Goal: Transaction & Acquisition: Subscribe to service/newsletter

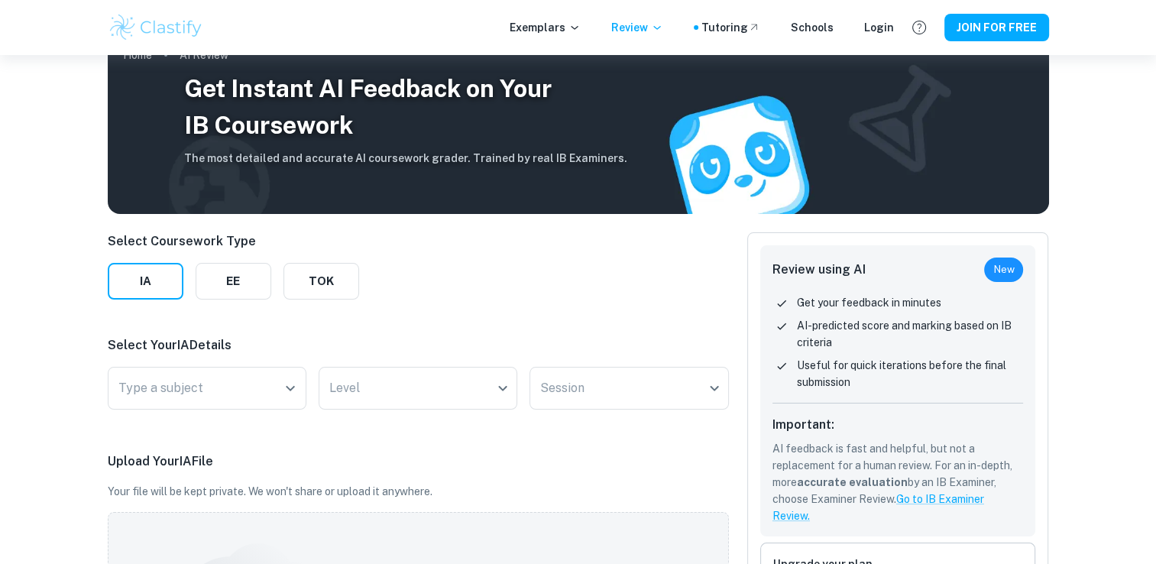
scroll to position [31, 0]
click at [196, 389] on div "Type a subject Type a subject" at bounding box center [207, 388] width 199 height 43
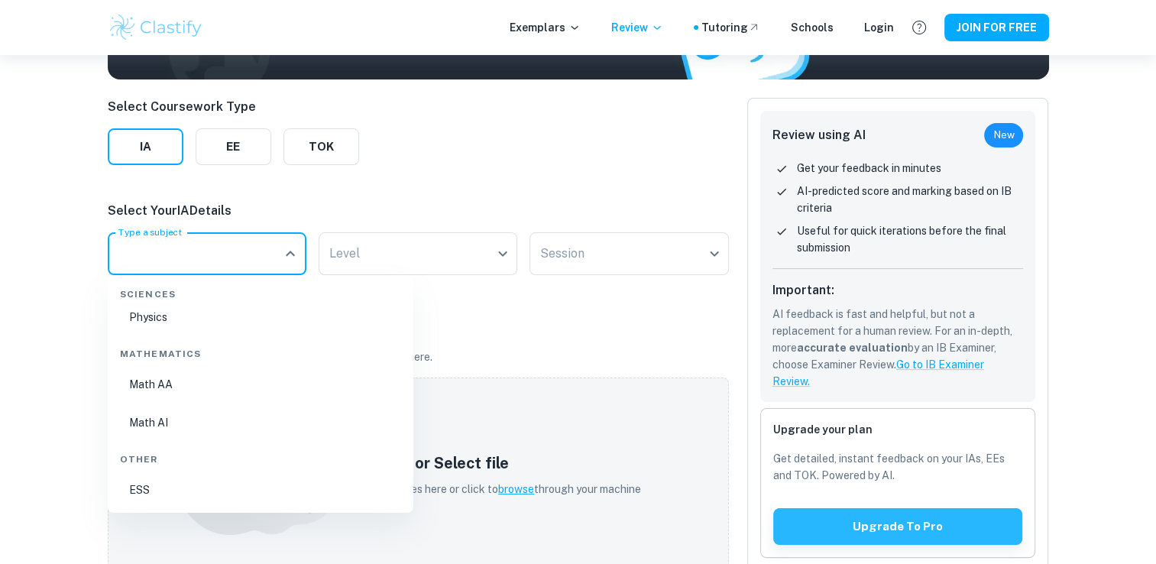
scroll to position [167, 0]
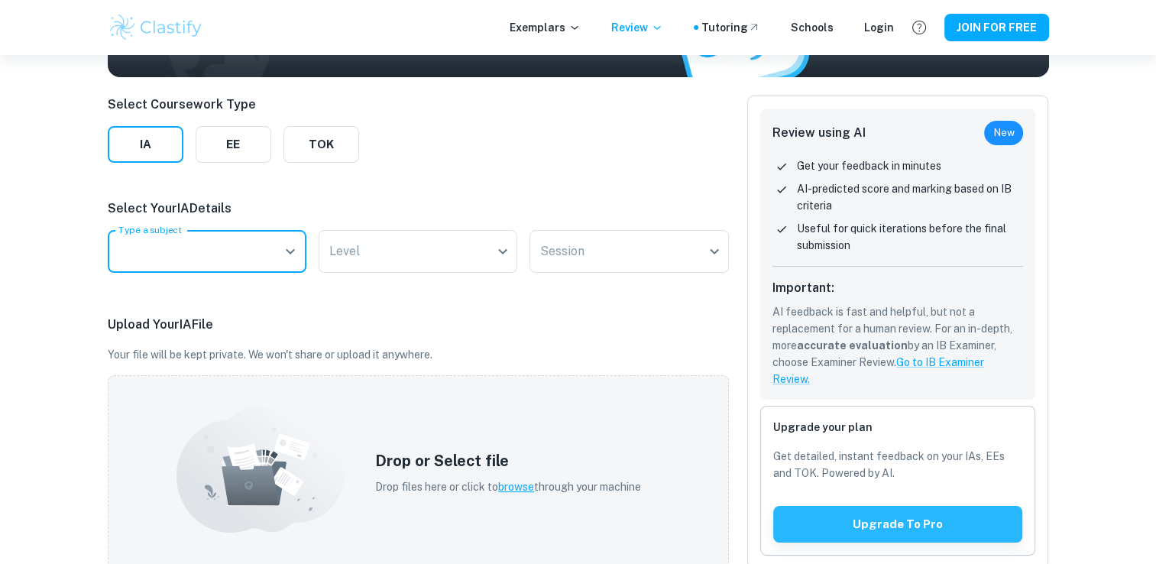
click at [244, 252] on input "Type a subject" at bounding box center [196, 251] width 162 height 29
click at [256, 246] on input "Type a subject" at bounding box center [196, 251] width 162 height 29
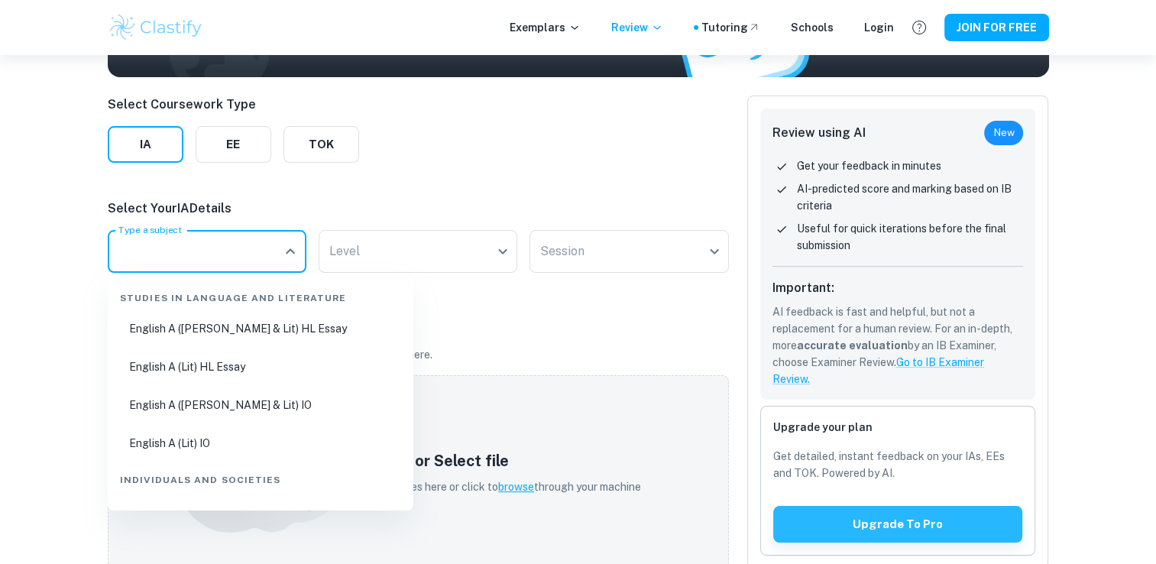
click at [238, 449] on li "English A (Lit) IO" at bounding box center [260, 443] width 293 height 35
type input "English A (Lit) IO"
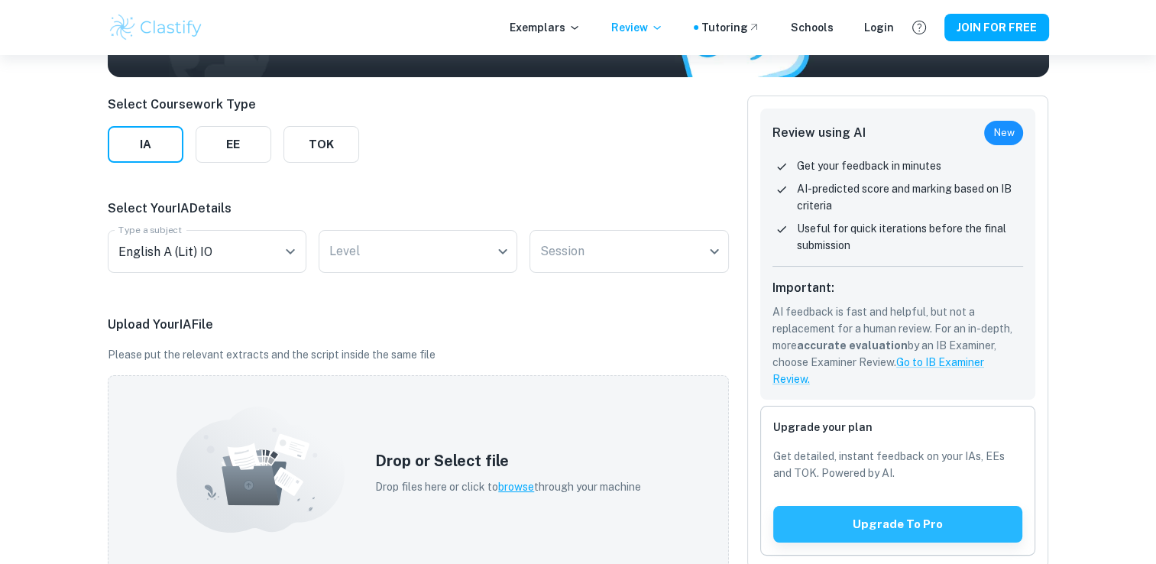
click at [443, 228] on div "Select Your IA Details Type a subject English A (Lit) IO Type a subject Level ​…" at bounding box center [418, 238] width 621 height 79
click at [432, 244] on body "We value your privacy We use cookies to enhance your browsing experience, serve…" at bounding box center [578, 170] width 1156 height 564
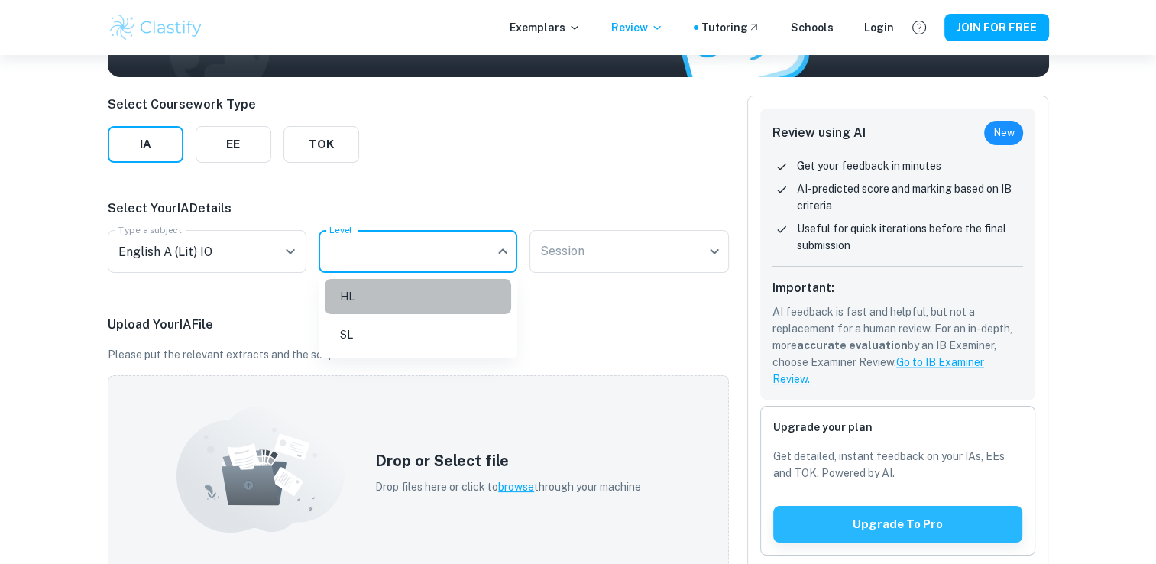
click at [391, 296] on li "HL" at bounding box center [418, 296] width 186 height 35
type input "HL"
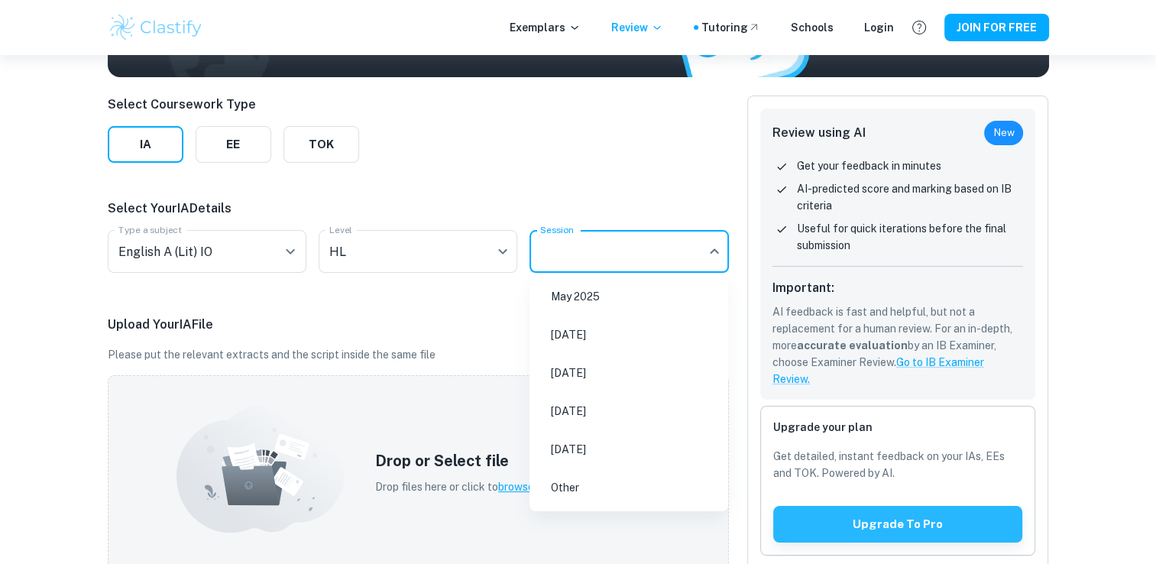
click at [571, 262] on body "We value your privacy We use cookies to enhance your browsing experience, serve…" at bounding box center [578, 170] width 1156 height 564
click at [604, 371] on li "[DATE]" at bounding box center [629, 372] width 186 height 35
type input "M26"
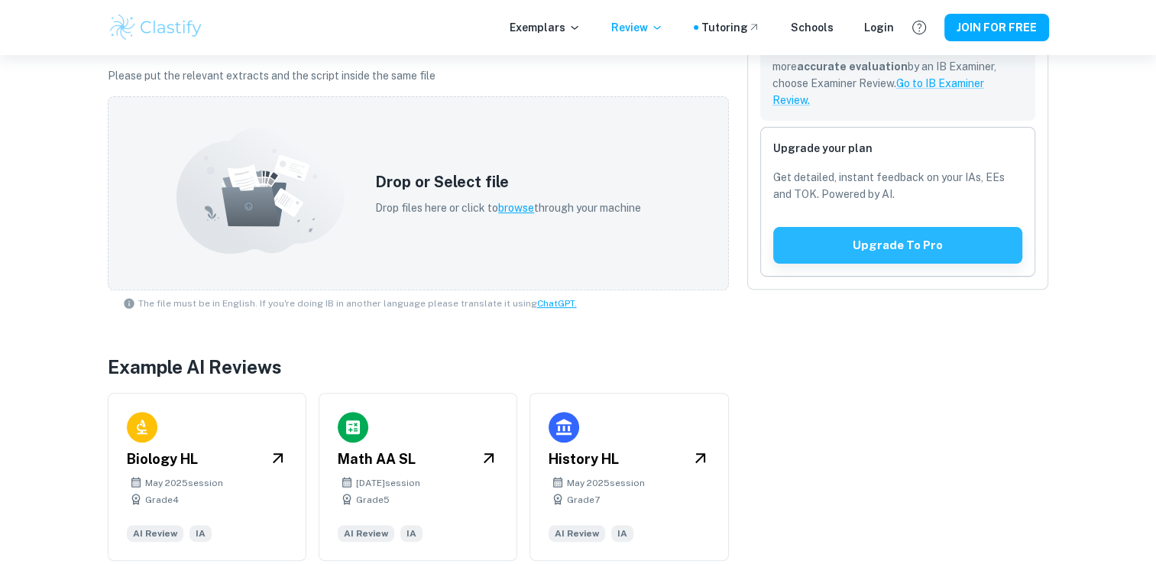
scroll to position [460, 0]
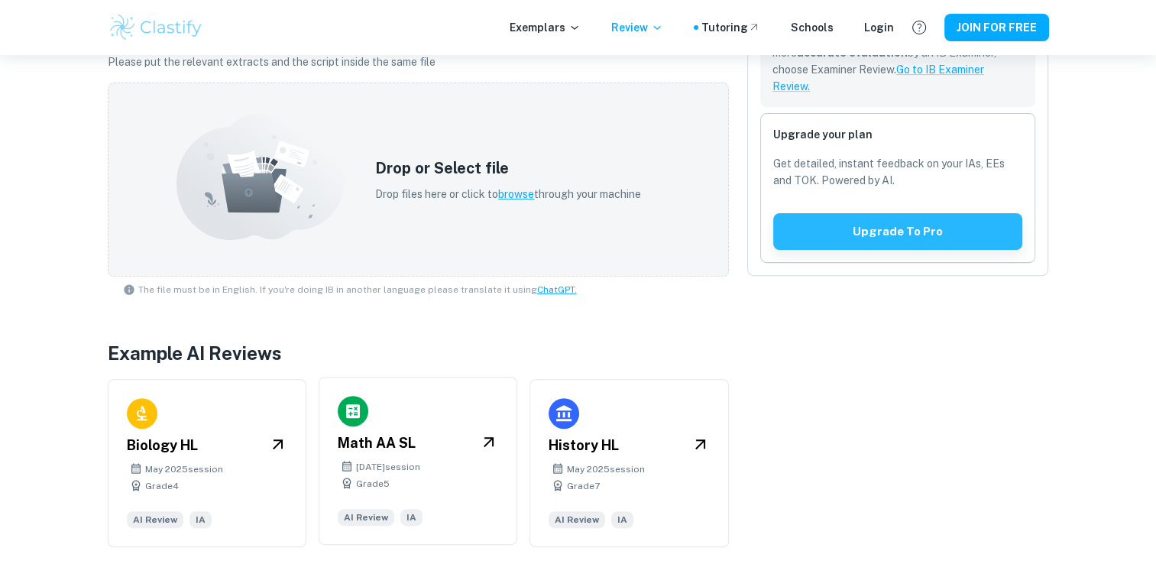
click at [373, 423] on div "Math AA SL [DATE] session Grade 5 AI Review IA" at bounding box center [418, 461] width 199 height 168
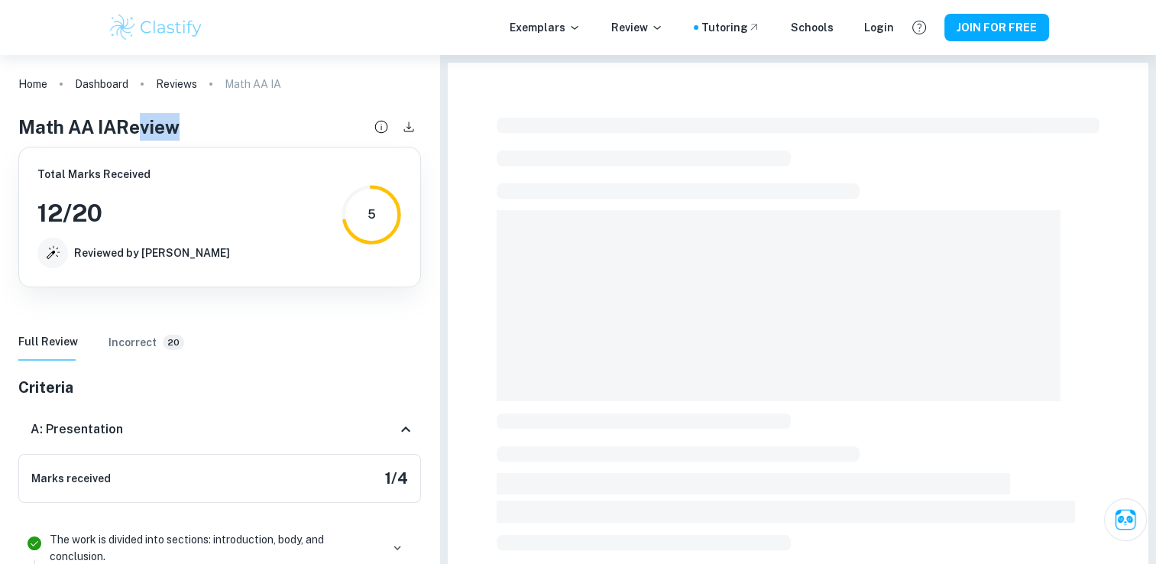
drag, startPoint x: 128, startPoint y: 131, endPoint x: 172, endPoint y: 128, distance: 43.7
click at [172, 128] on h4 "Math AA IA Review" at bounding box center [98, 127] width 161 height 28
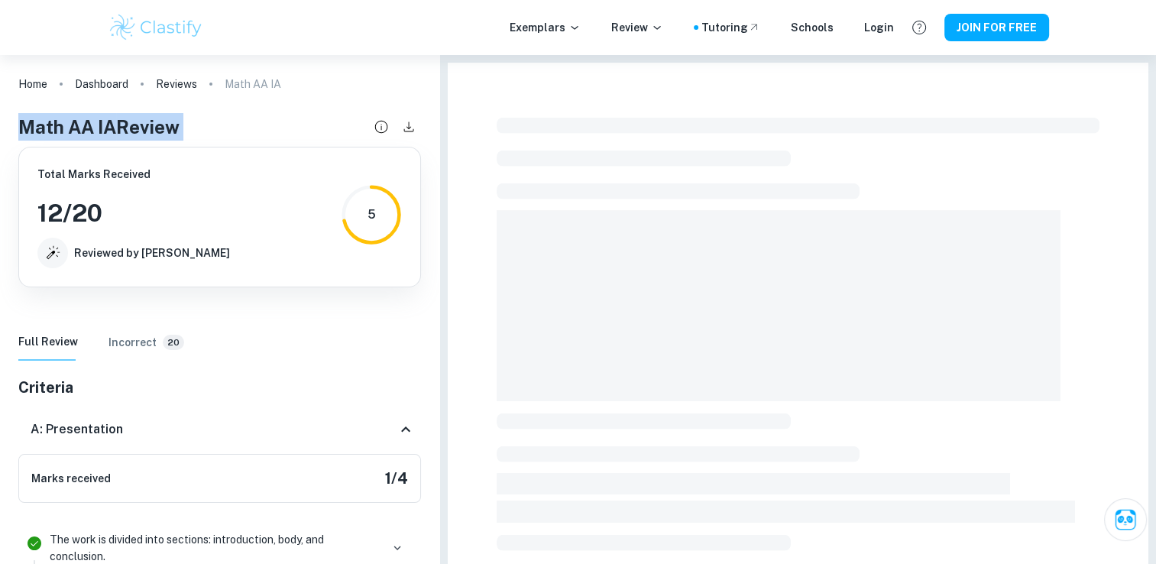
click at [176, 130] on h4 "Math AA IA Review" at bounding box center [98, 127] width 161 height 28
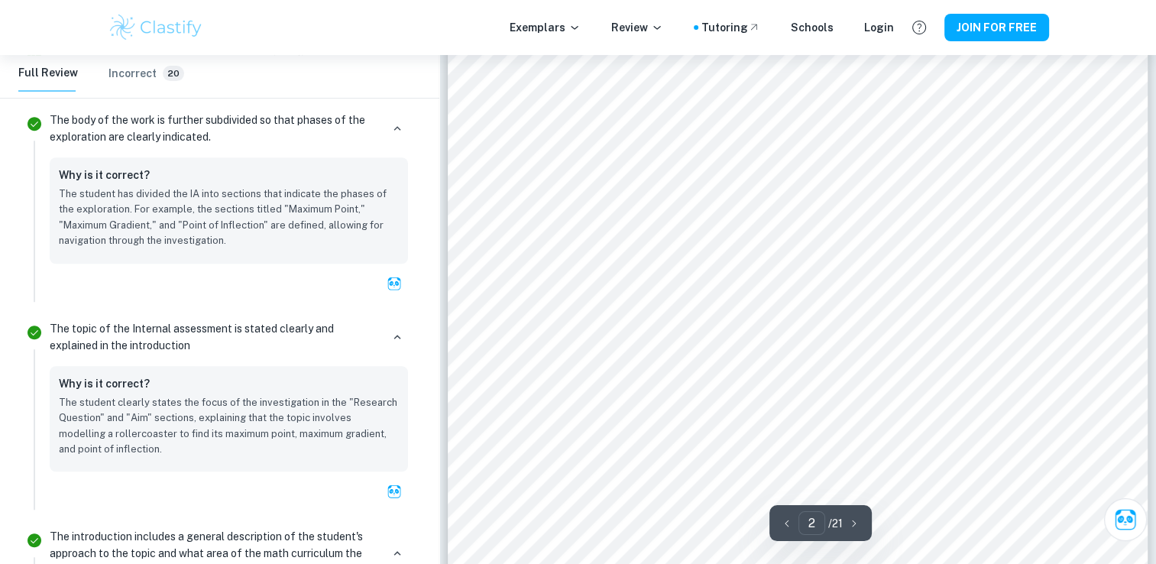
scroll to position [1207, 0]
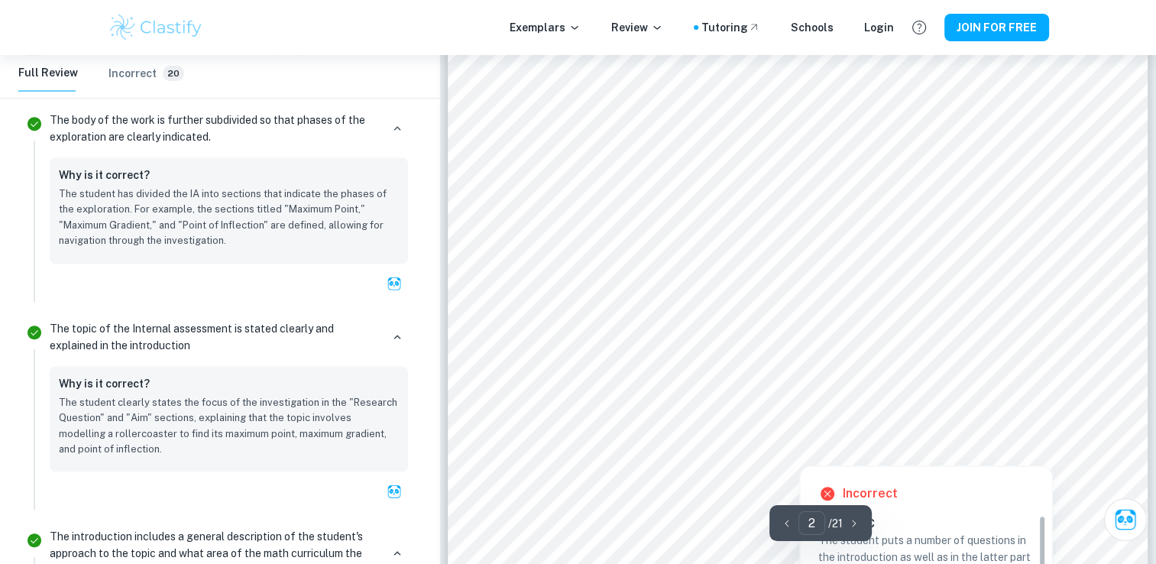
click at [547, 287] on div at bounding box center [799, 287] width 534 height 24
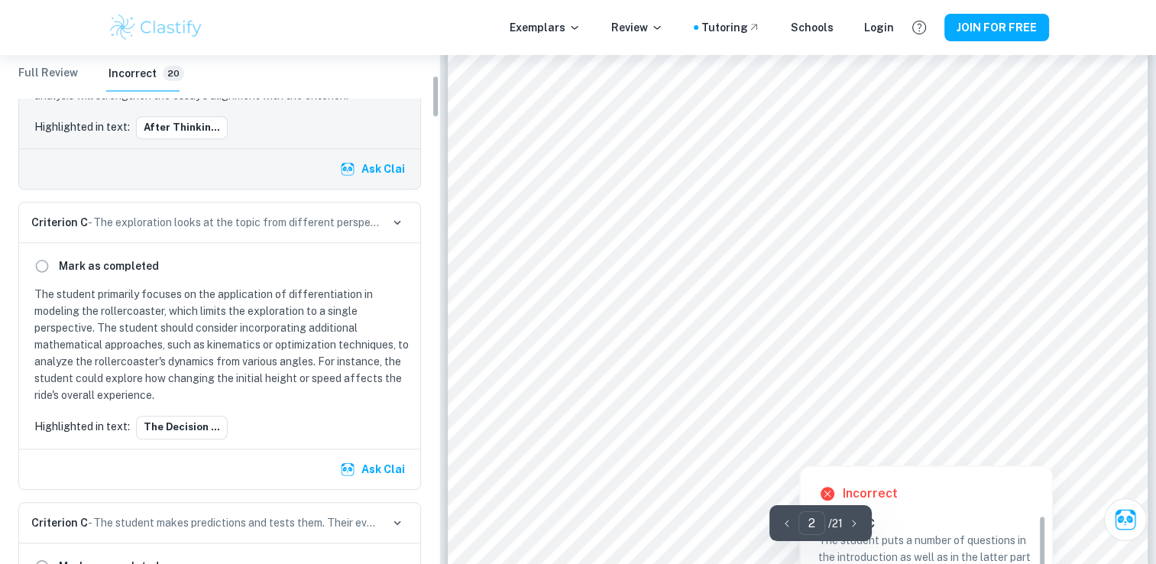
scroll to position [241, 0]
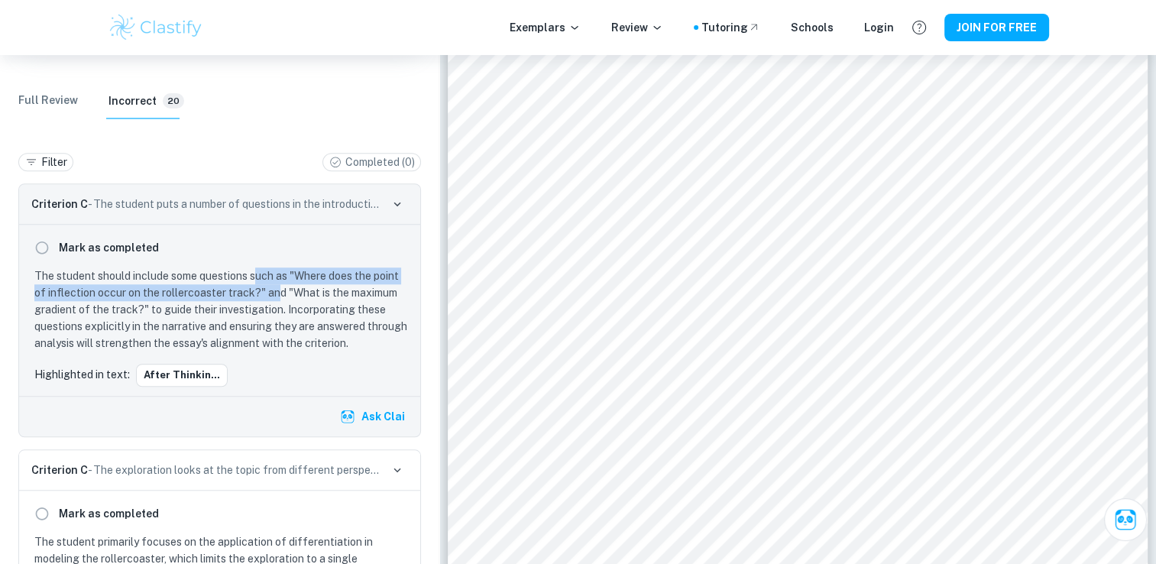
drag, startPoint x: 258, startPoint y: 280, endPoint x: 274, endPoint y: 297, distance: 23.8
click at [274, 297] on p "The student should include some questions such as "Where does the point of infl…" at bounding box center [222, 309] width 377 height 84
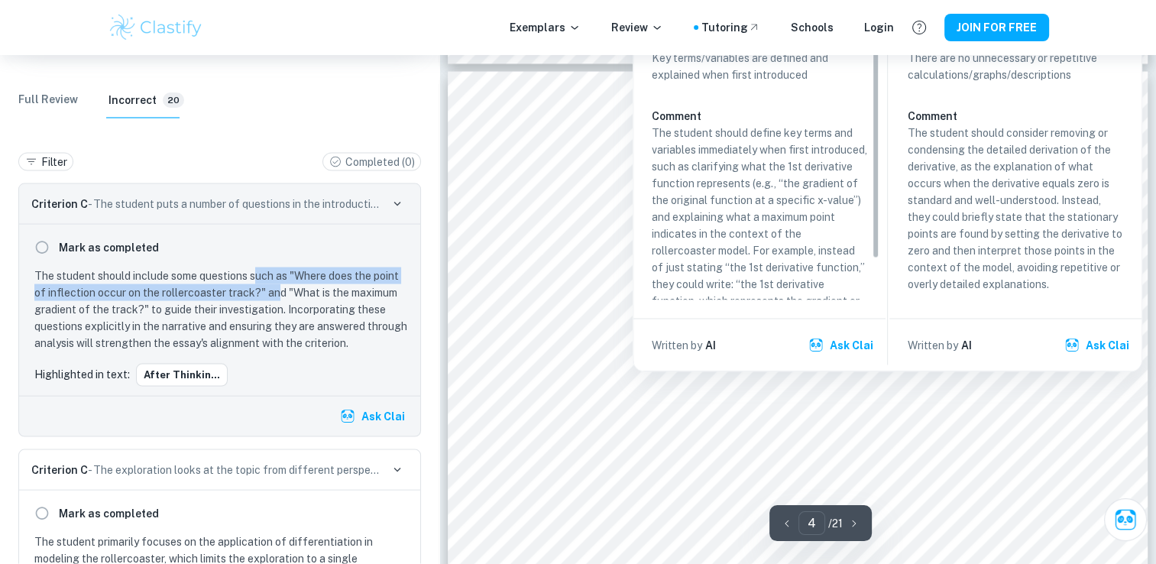
scroll to position [2992, 0]
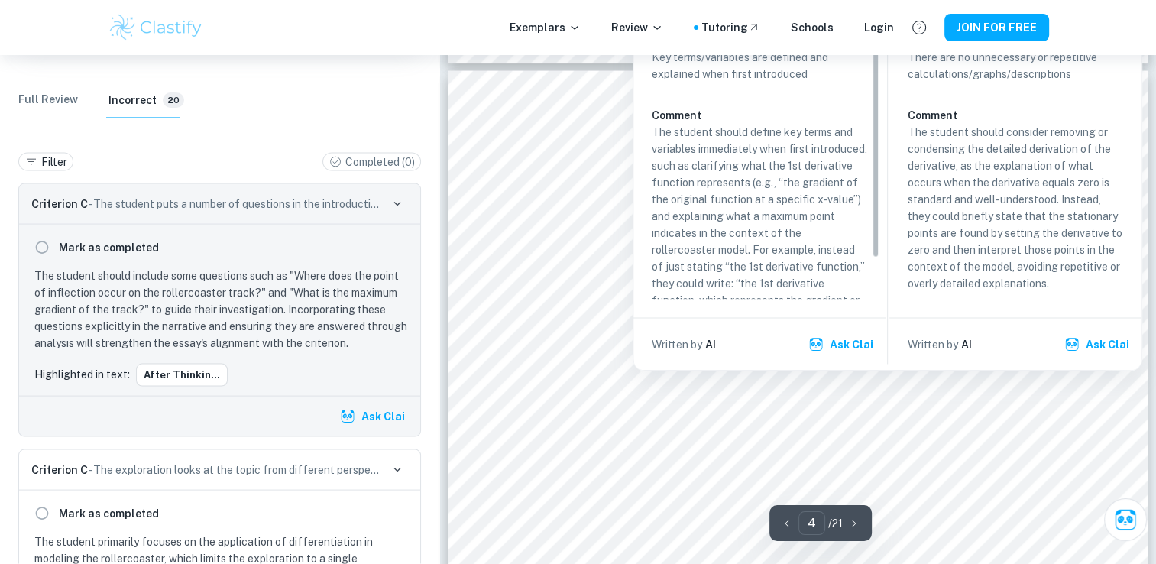
click at [575, 338] on div "k qf271 4 Maximum Gradient: To find the maximum gradient of the rollercoaster s…" at bounding box center [798, 566] width 701 height 991
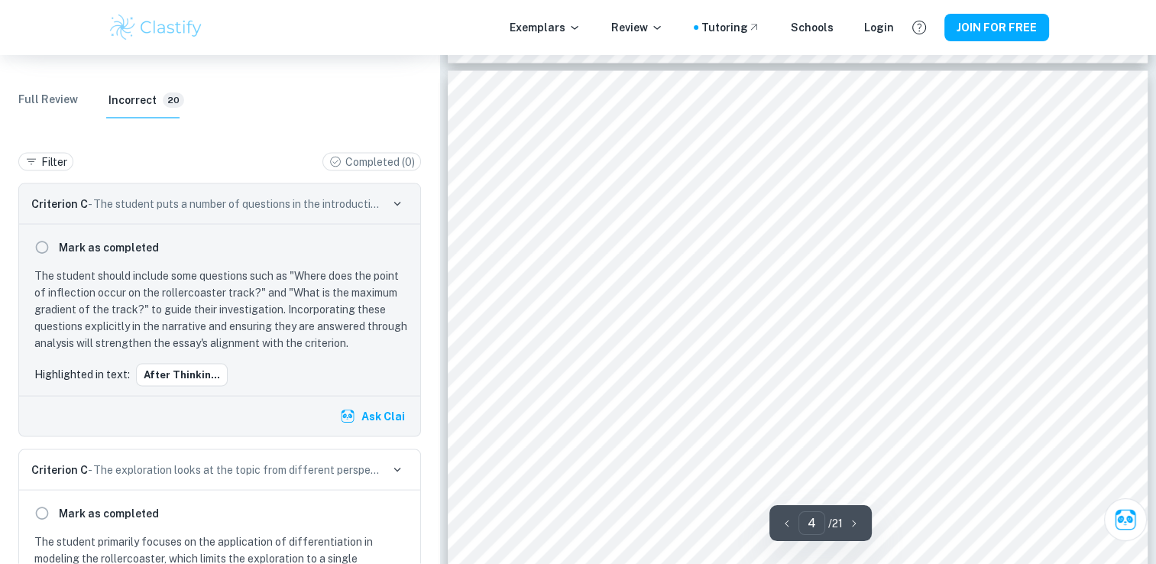
click at [613, 261] on span "derivative function plotted against original function (self" at bounding box center [766, 267] width 306 height 14
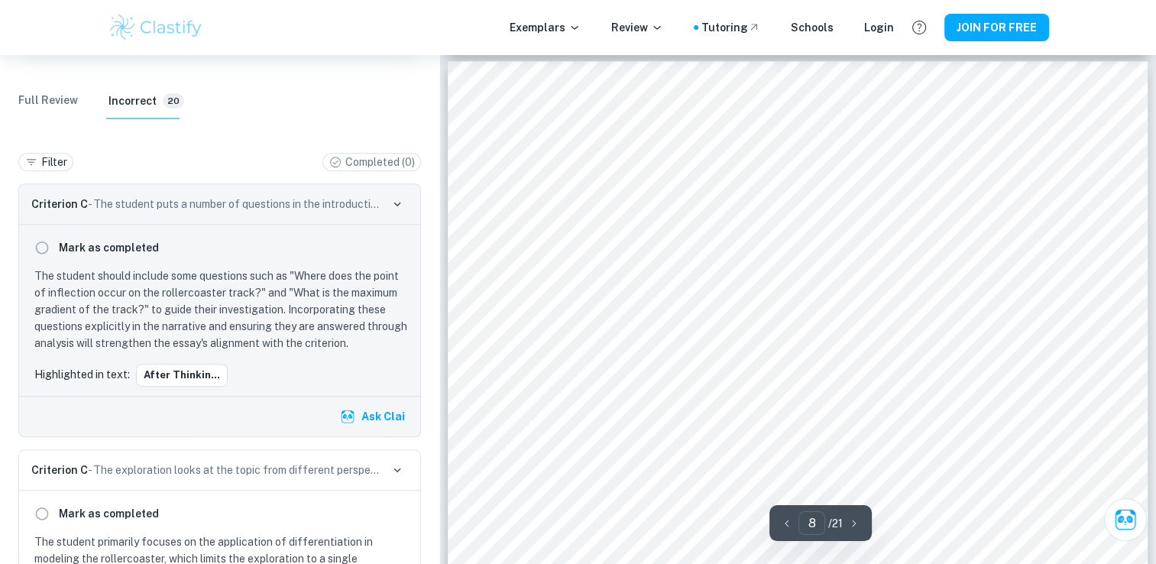
scroll to position [7005, 0]
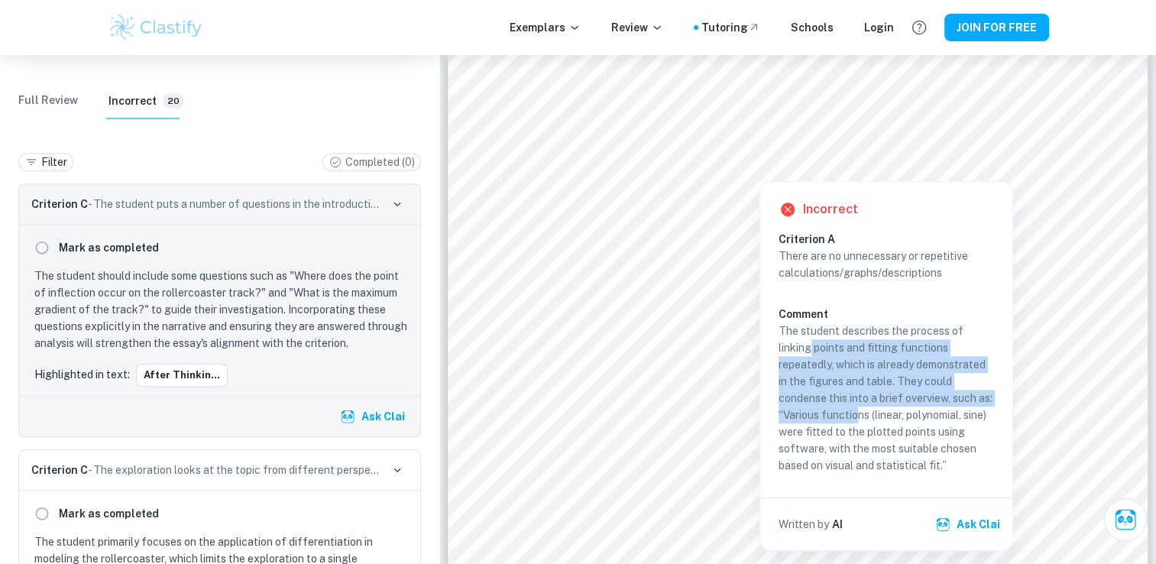
drag, startPoint x: 813, startPoint y: 340, endPoint x: 859, endPoint y: 413, distance: 86.3
click at [859, 413] on p "The student describes the process of linking points and fitting functions repea…" at bounding box center [885, 397] width 215 height 151
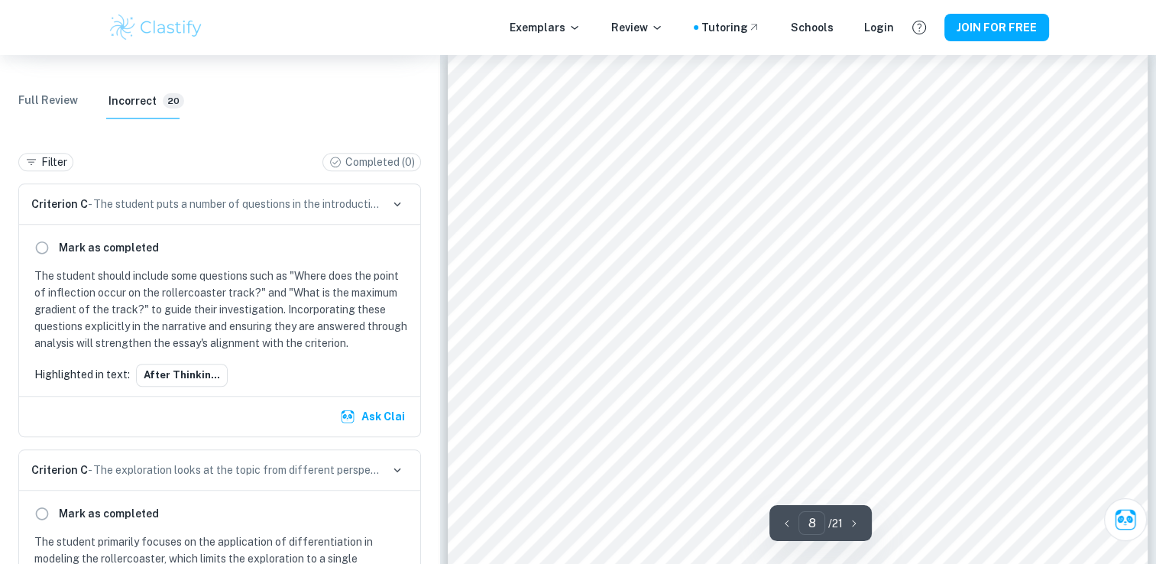
click at [859, 413] on div "k qf271 8 St ep 3: Using the softwar e, functions are deriv ed by linking the p…" at bounding box center [798, 545] width 701 height 991
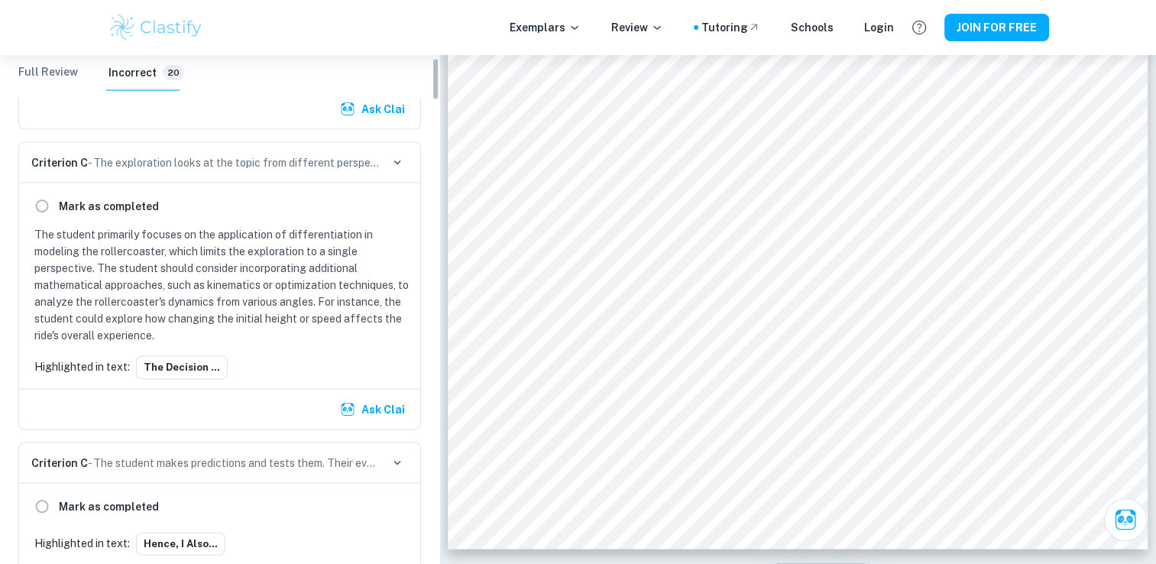
scroll to position [0, 0]
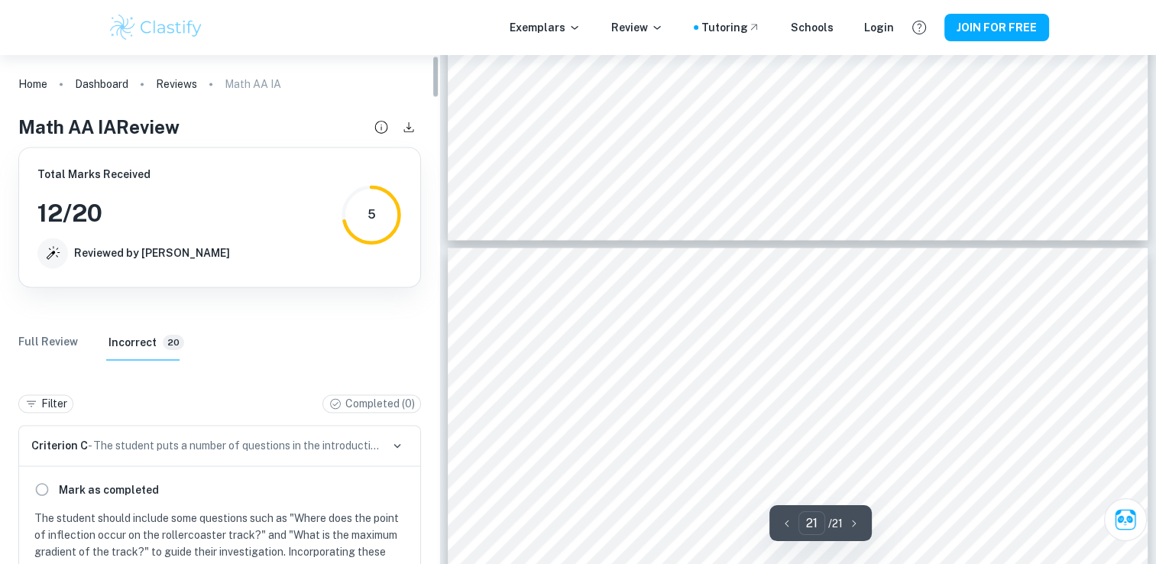
type input "20"
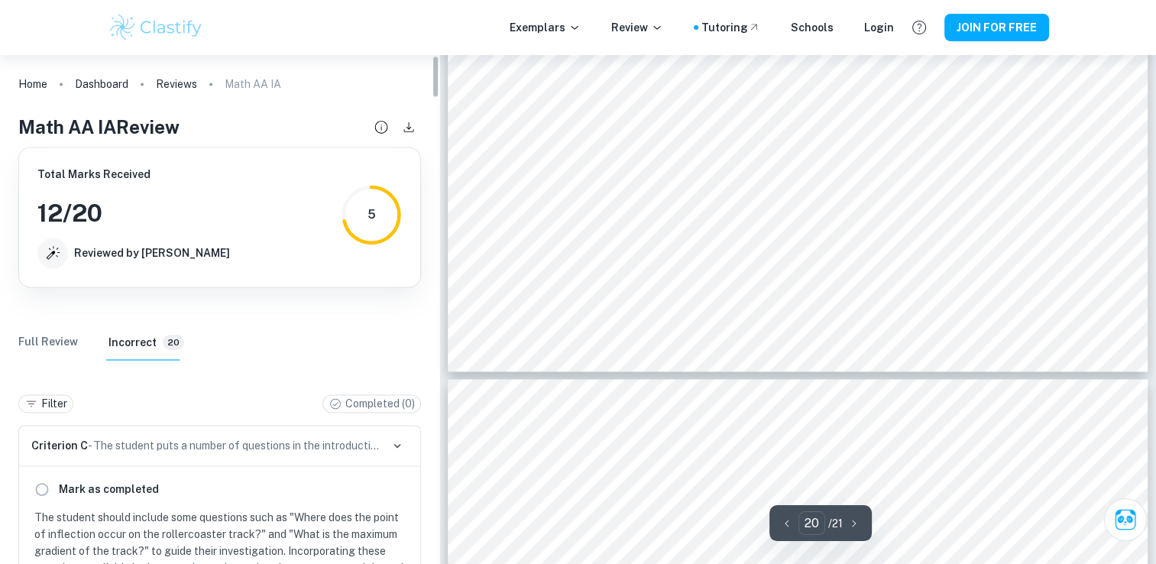
scroll to position [19631, 0]
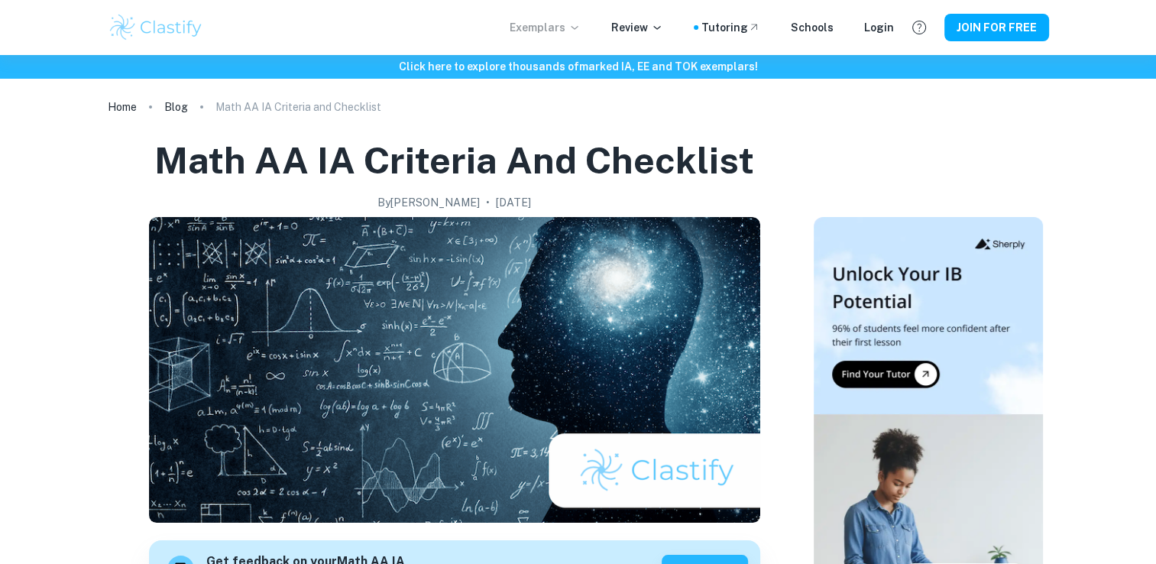
click at [581, 24] on icon at bounding box center [574, 27] width 12 height 12
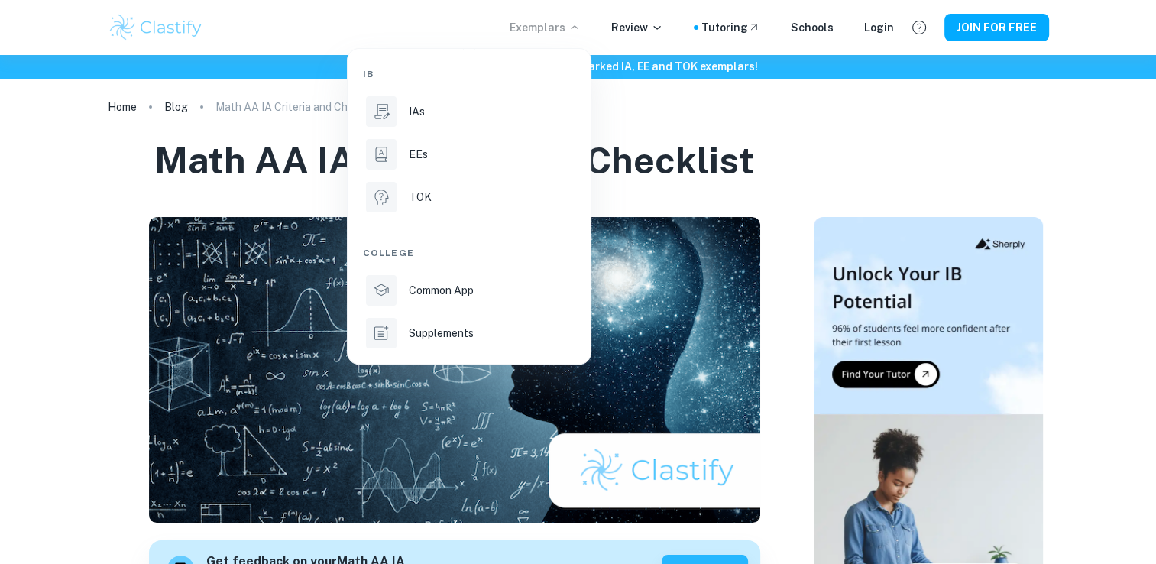
scroll to position [84, 0]
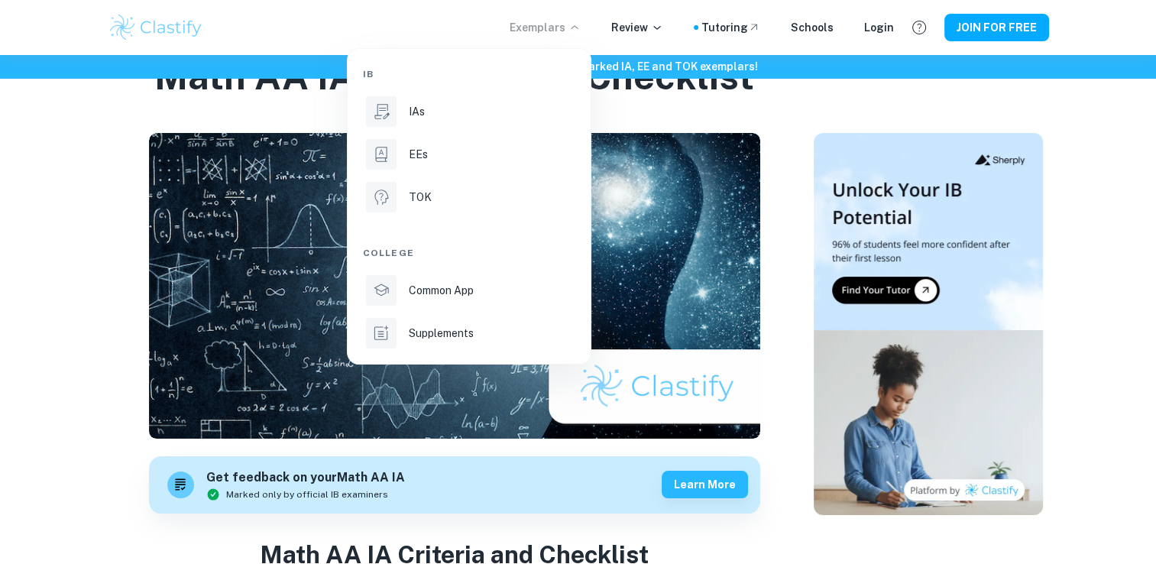
click at [664, 25] on div at bounding box center [578, 282] width 1156 height 564
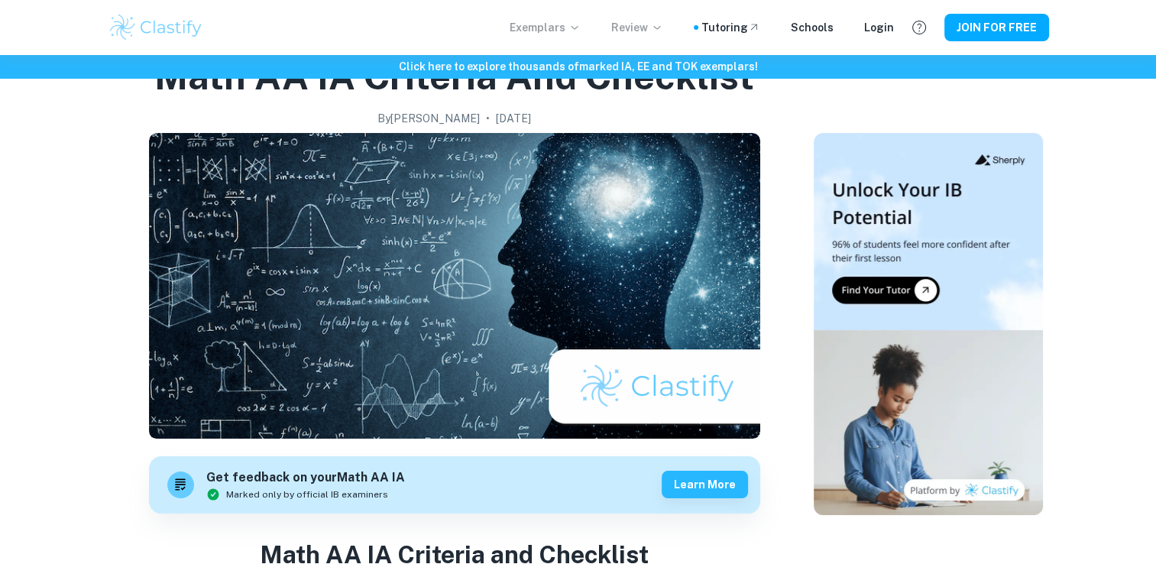
click at [663, 35] on p "Review" at bounding box center [637, 27] width 52 height 17
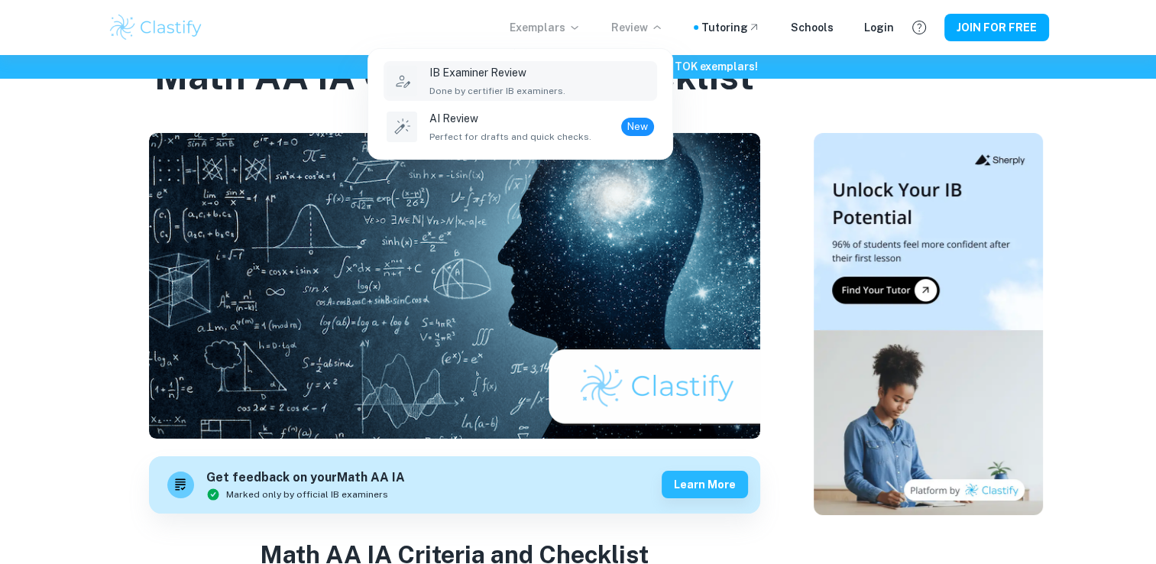
click at [576, 85] on div "IB Examiner Review Done by certifier IB examiners." at bounding box center [541, 81] width 225 height 34
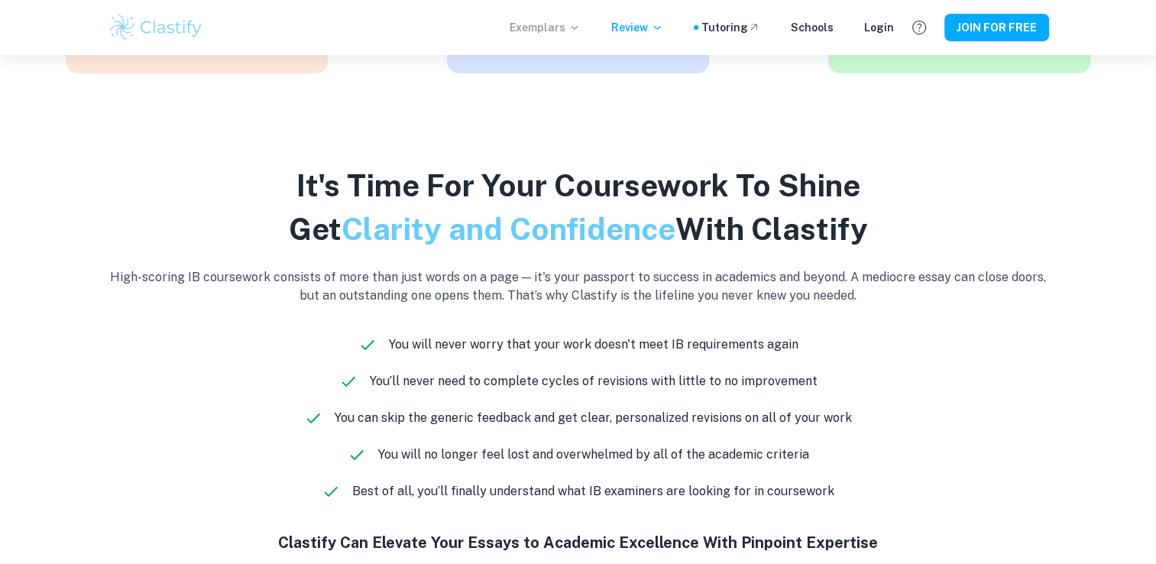
scroll to position [879, 0]
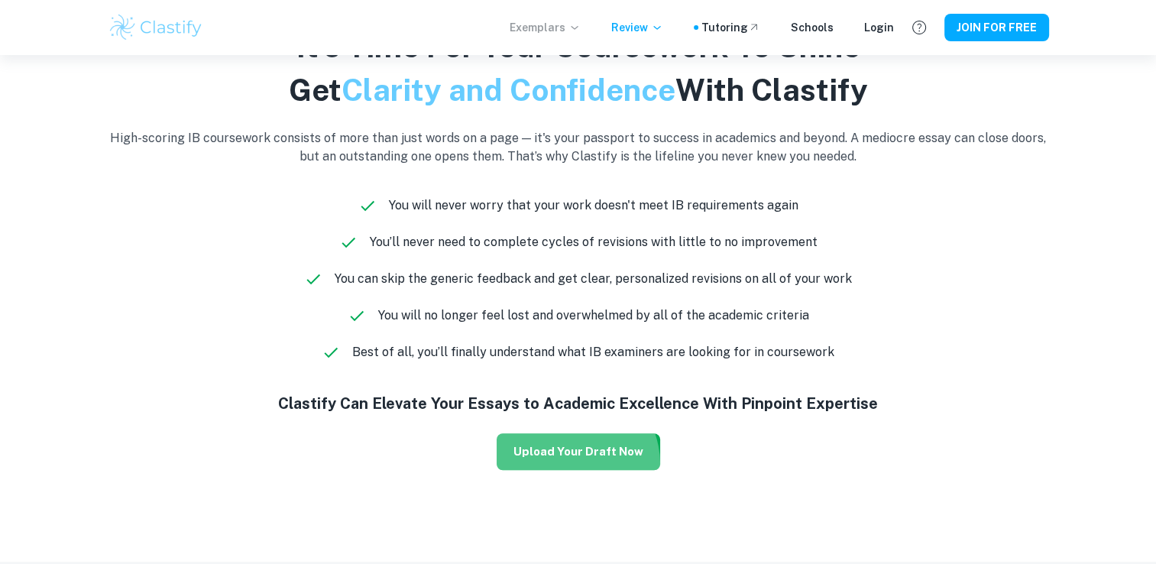
click at [569, 464] on button "Upload Your Draft Now" at bounding box center [578, 451] width 163 height 37
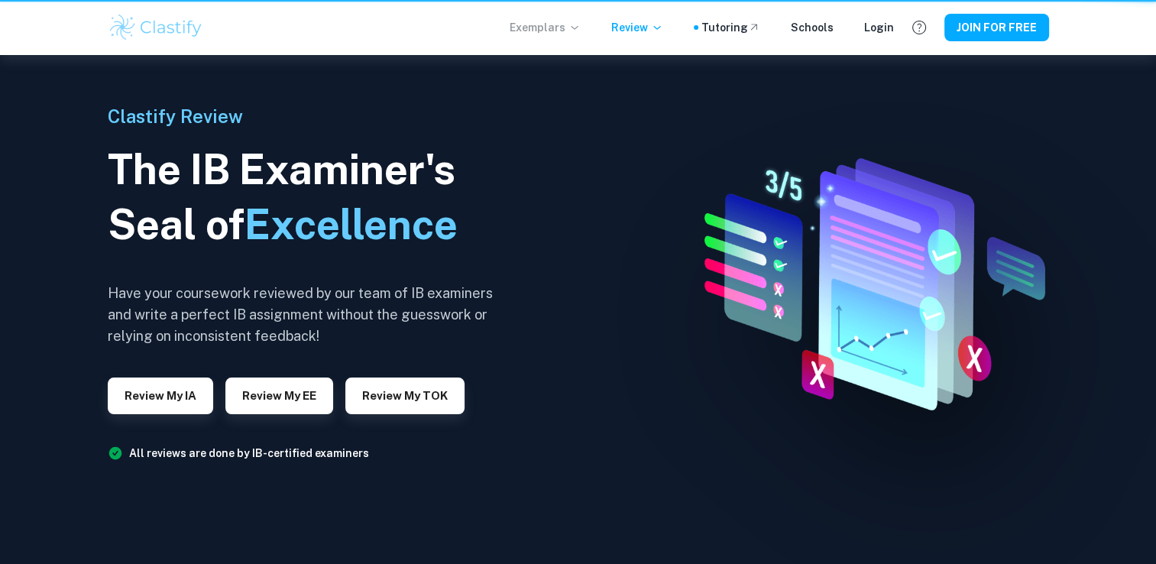
scroll to position [879, 0]
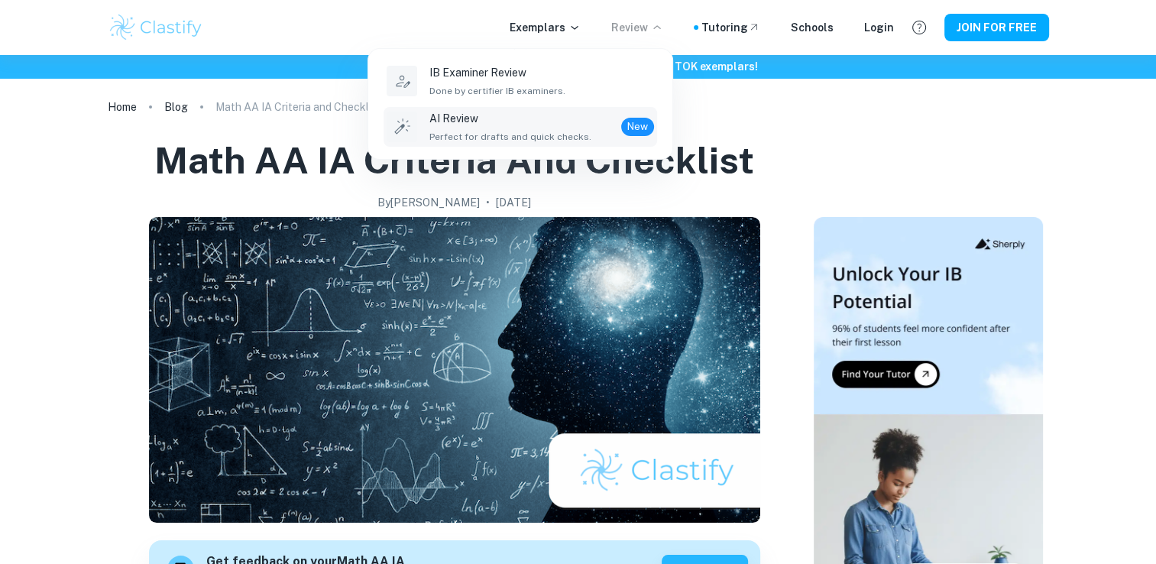
click at [520, 118] on p "AI Review" at bounding box center [510, 118] width 162 height 17
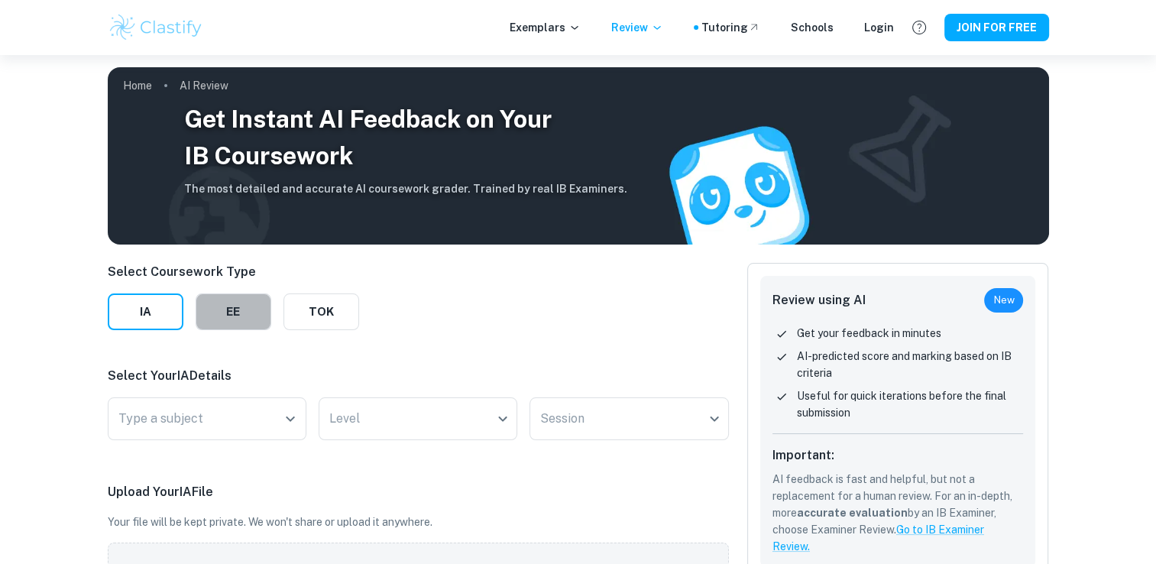
click at [241, 325] on button "EE" at bounding box center [234, 311] width 76 height 37
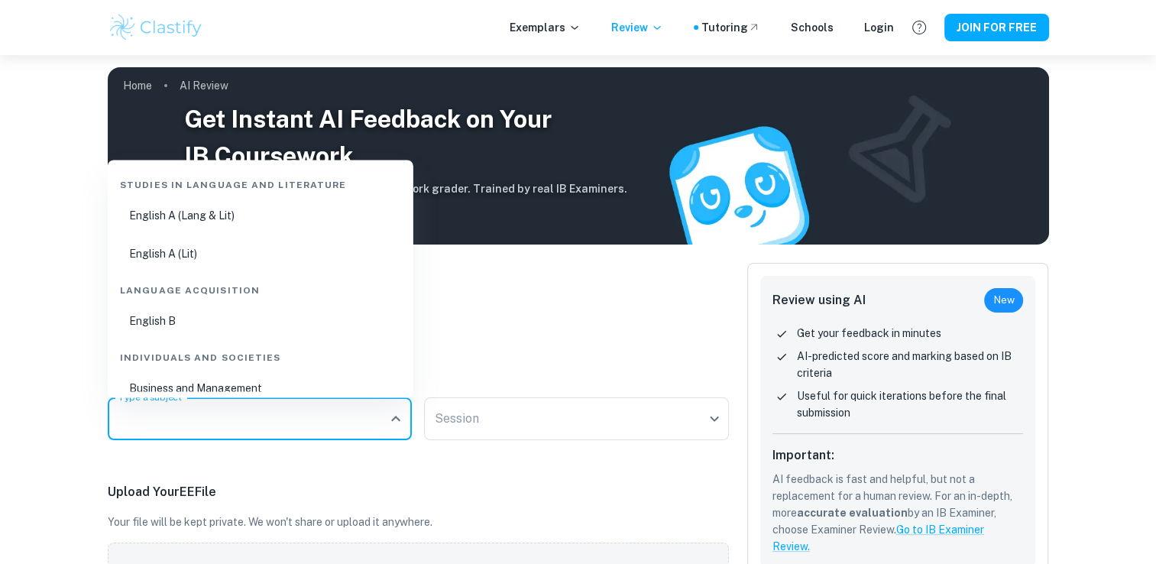
click at [244, 420] on input "Type a subject" at bounding box center [249, 418] width 268 height 29
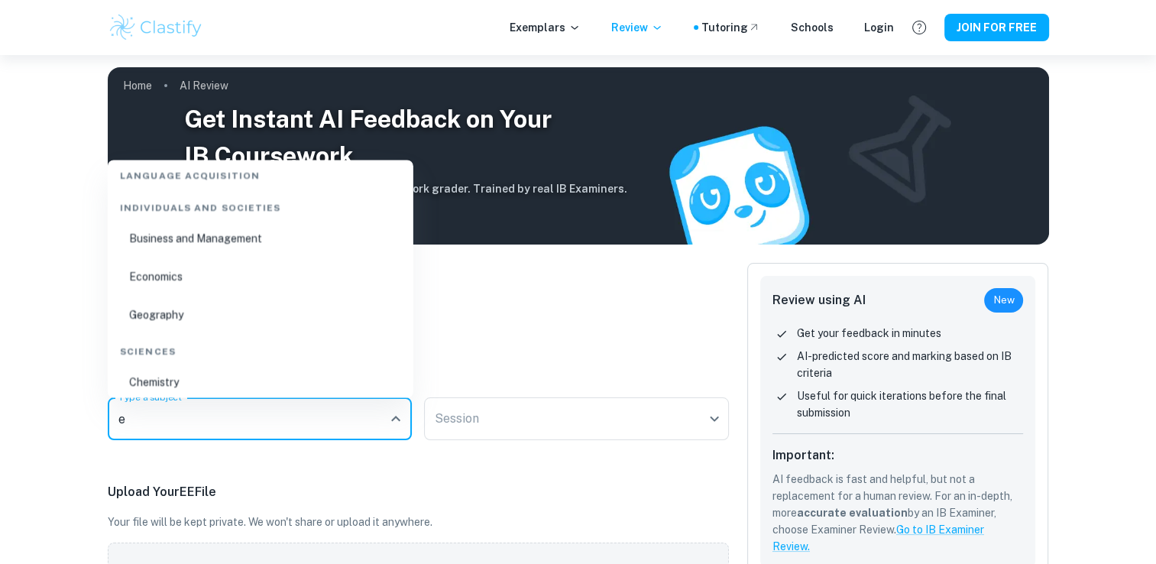
scroll to position [151, 0]
click at [262, 276] on li "Economics" at bounding box center [260, 274] width 293 height 35
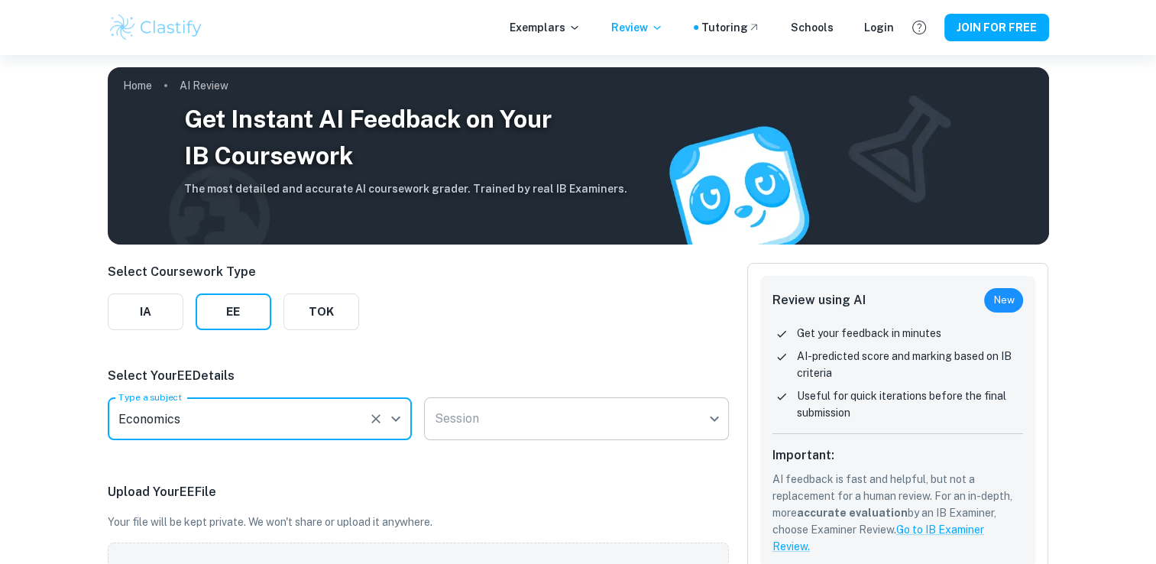
type input "Economics"
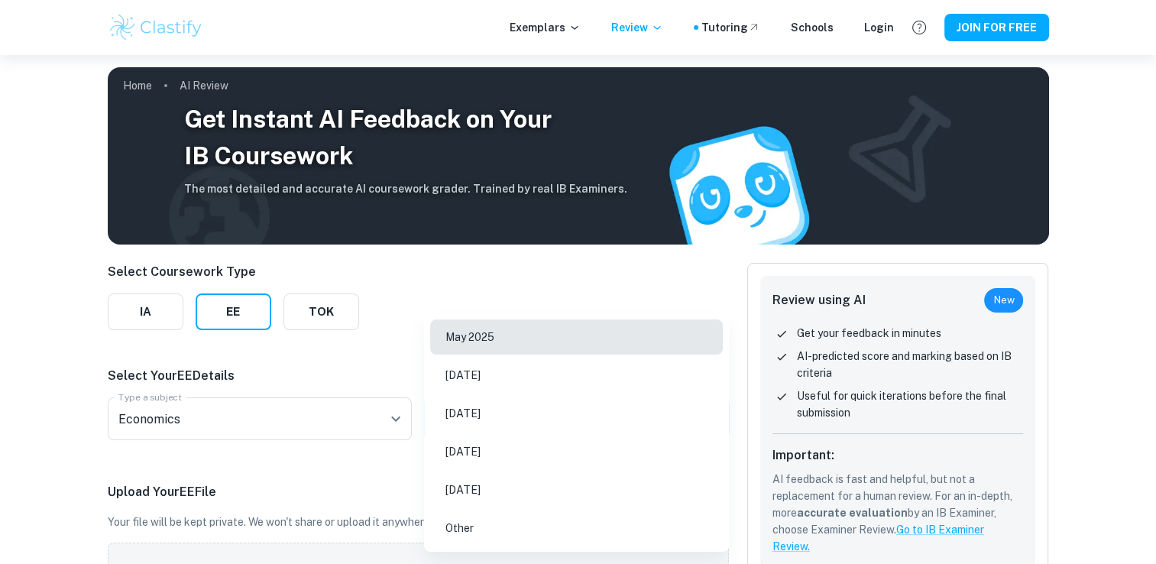
click at [474, 426] on body "We value your privacy We use cookies to enhance your browsing experience, serve…" at bounding box center [578, 337] width 1156 height 564
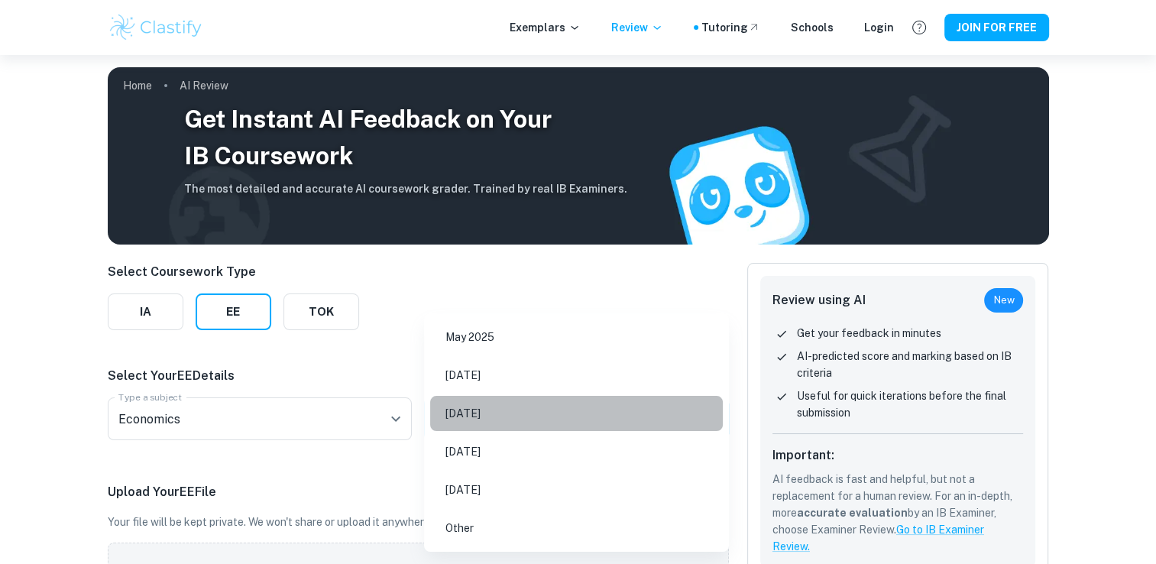
click at [496, 405] on li "May 2026" at bounding box center [576, 413] width 293 height 35
type input "M26"
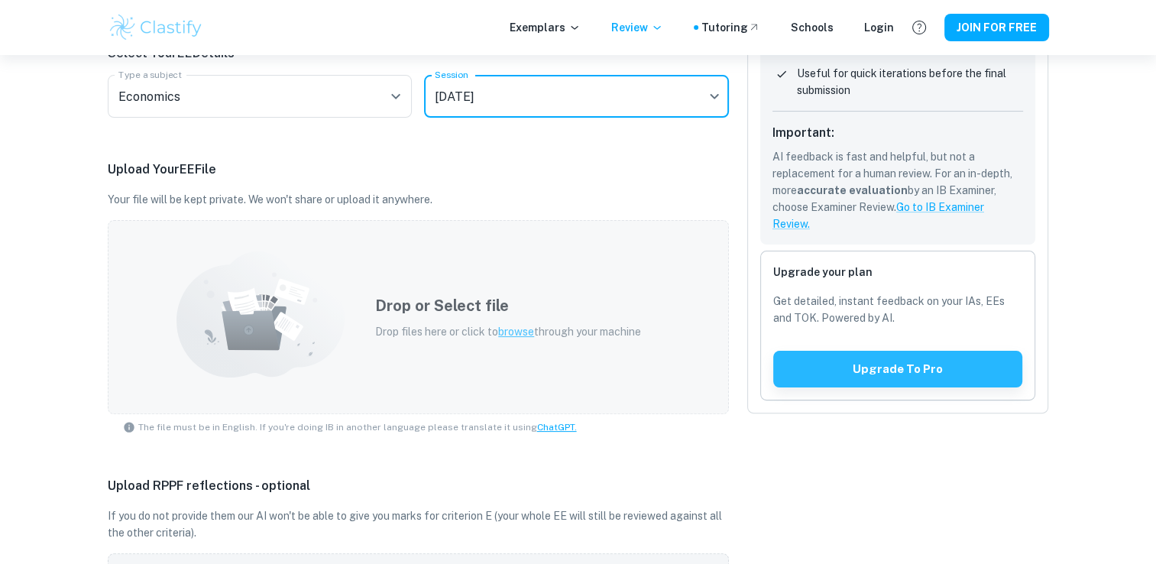
scroll to position [323, 0]
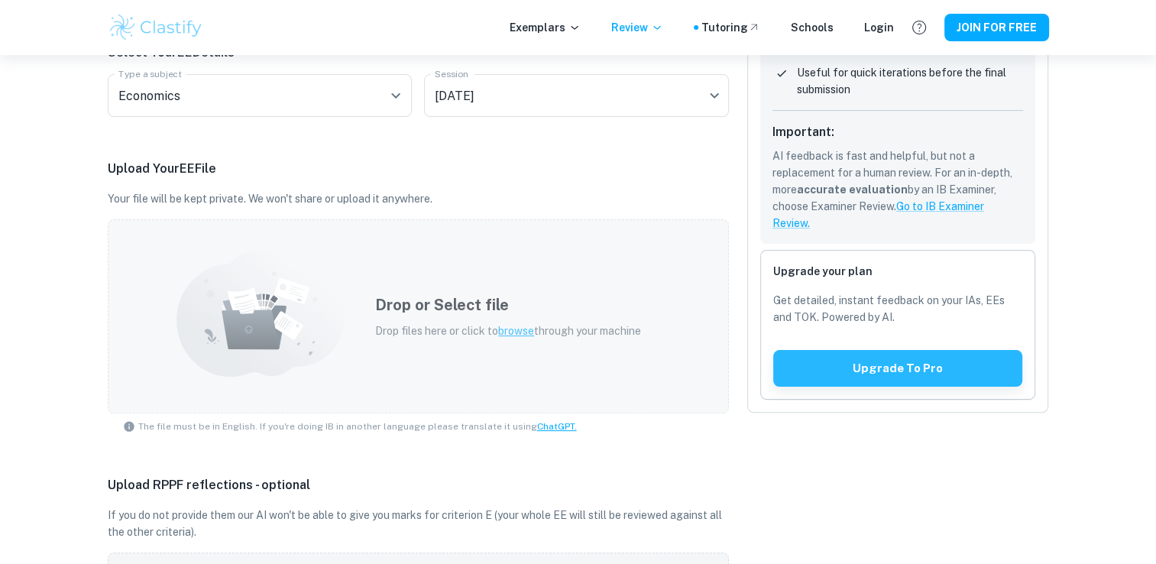
click at [254, 334] on icon at bounding box center [250, 329] width 57 height 40
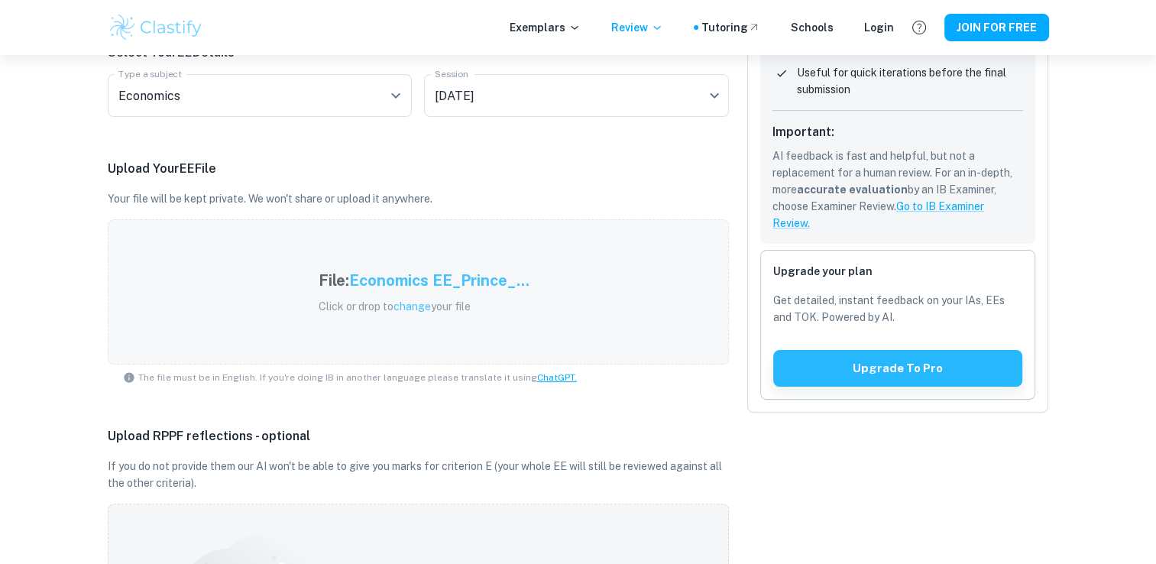
scroll to position [327, 0]
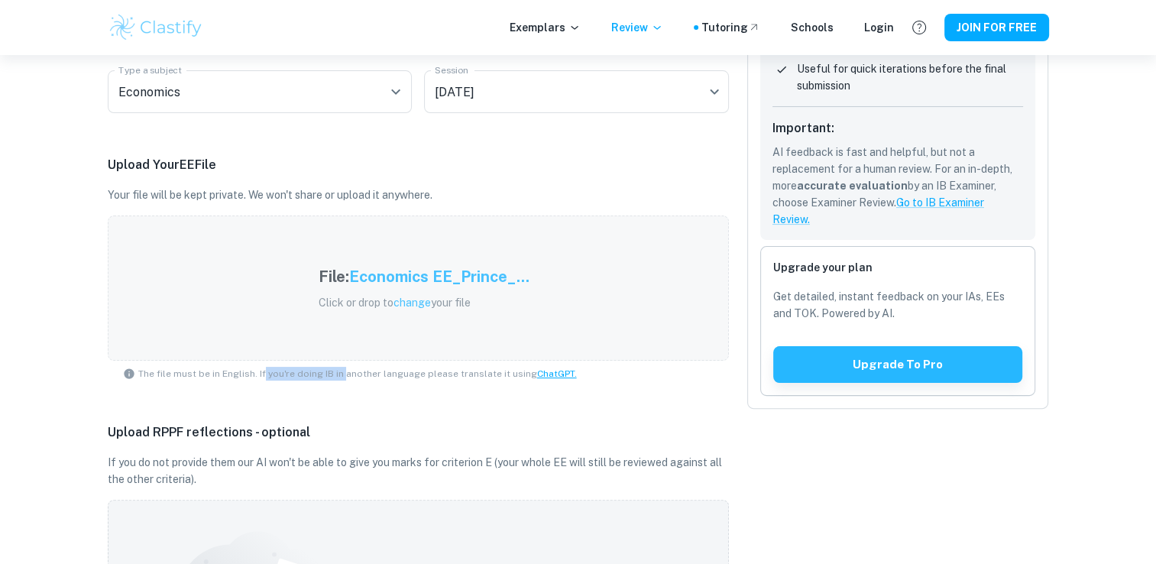
drag, startPoint x: 258, startPoint y: 377, endPoint x: 338, endPoint y: 378, distance: 79.5
click at [338, 378] on span "The file must be in English. If you're doing IB in another language please tran…" at bounding box center [357, 374] width 439 height 14
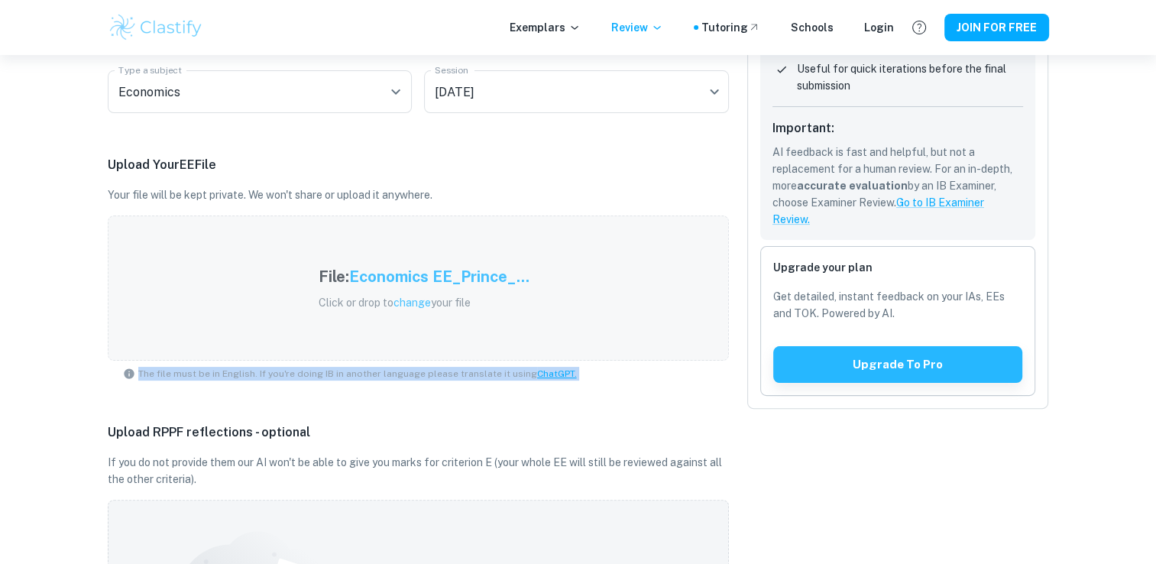
drag, startPoint x: 338, startPoint y: 378, endPoint x: 346, endPoint y: 389, distance: 13.6
click at [346, 389] on div "Select Coursework Type IA EE TOK Select Your EE Details Type a subject Economic…" at bounding box center [418, 437] width 621 height 1002
click at [209, 396] on div "Select Coursework Type IA EE TOK Select Your EE Details Type a subject Economic…" at bounding box center [418, 437] width 621 height 1002
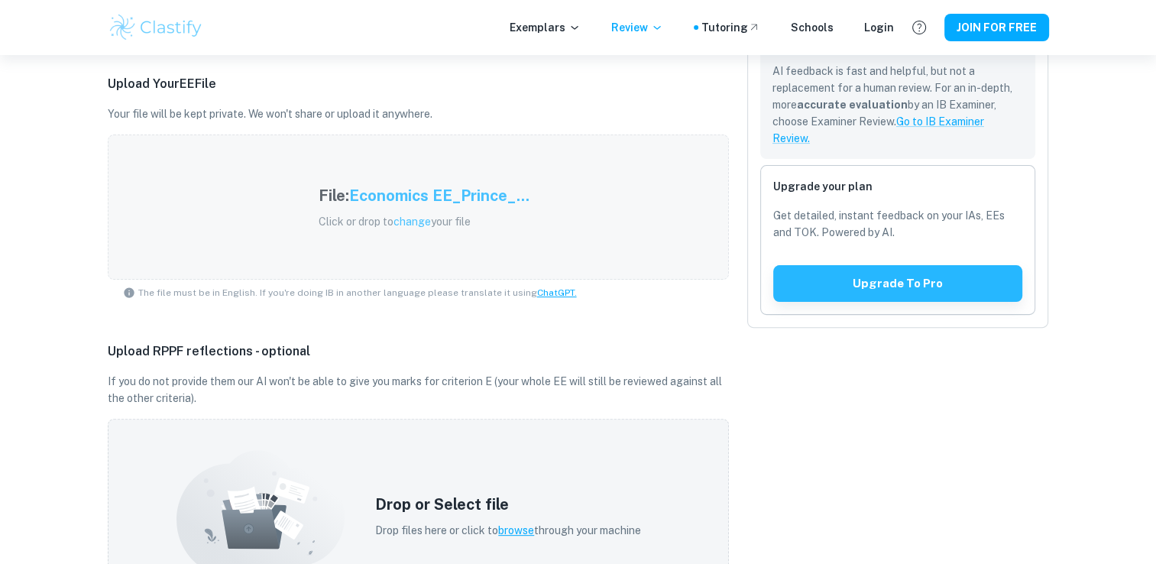
scroll to position [412, 0]
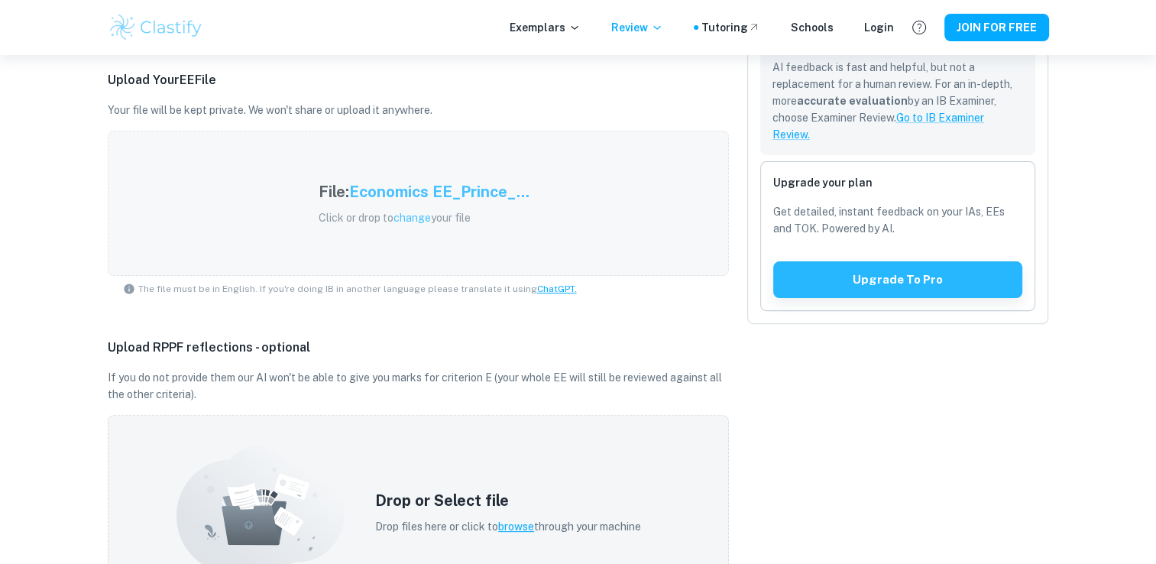
drag, startPoint x: 209, startPoint y: 396, endPoint x: 151, endPoint y: 390, distance: 59.1
click at [151, 390] on p "If you do not provide them our AI won't be able to give you marks for criterion…" at bounding box center [418, 386] width 621 height 34
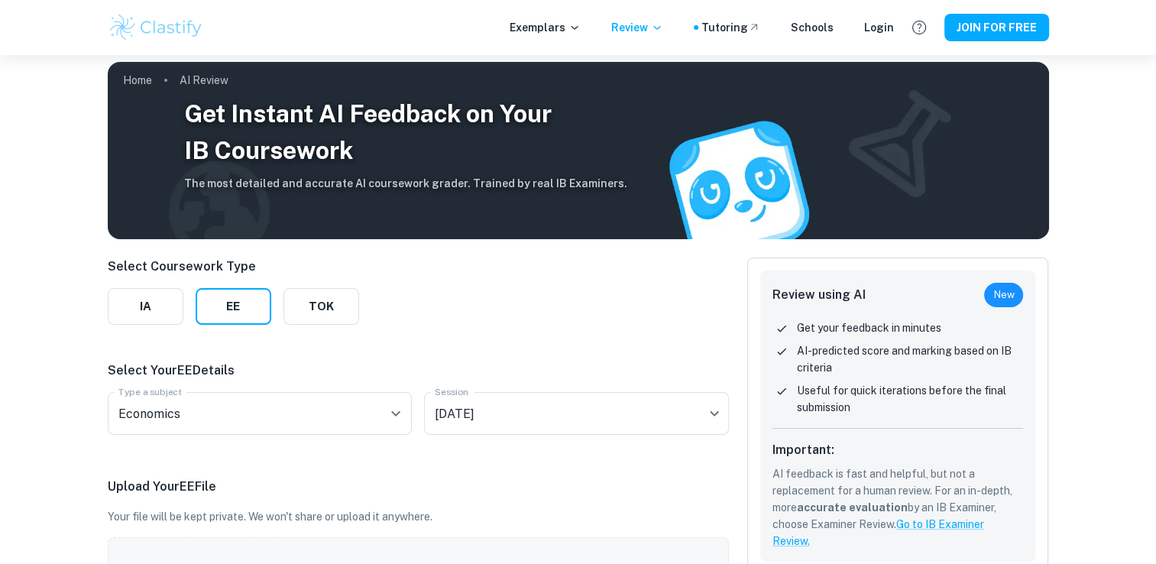
scroll to position [0, 0]
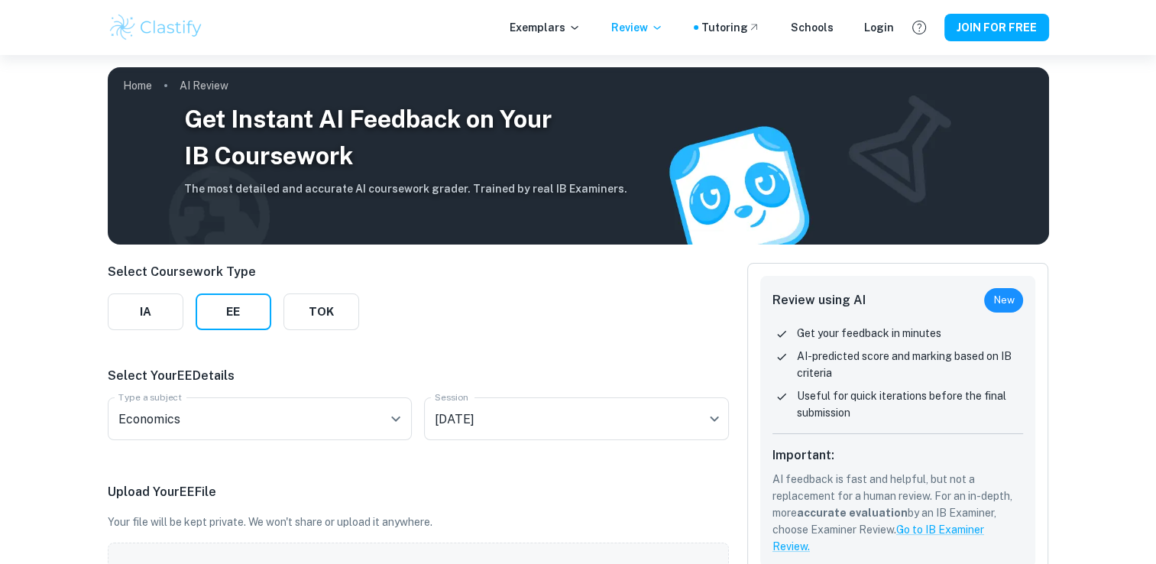
drag, startPoint x: 860, startPoint y: 344, endPoint x: 853, endPoint y: 352, distance: 11.4
click at [853, 352] on div "Get your feedback in minutes AI-predicted score and marking based on IB criteri…" at bounding box center [897, 379] width 251 height 109
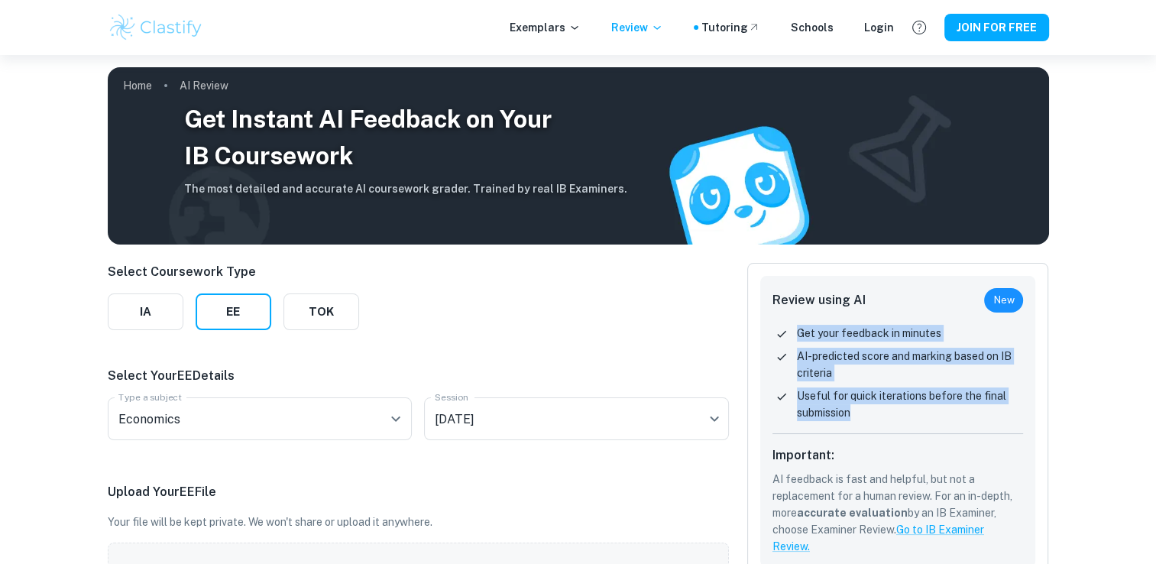
drag, startPoint x: 785, startPoint y: 317, endPoint x: 871, endPoint y: 419, distance: 132.8
click at [871, 419] on div "Review using AI New Get your feedback in minutes AI-predicted score and marking…" at bounding box center [898, 421] width 276 height 291
click at [871, 419] on p "Useful for quick iterations before the final submission" at bounding box center [910, 404] width 227 height 34
drag, startPoint x: 871, startPoint y: 419, endPoint x: 843, endPoint y: 404, distance: 31.8
click at [843, 404] on p "Useful for quick iterations before the final submission" at bounding box center [910, 404] width 227 height 34
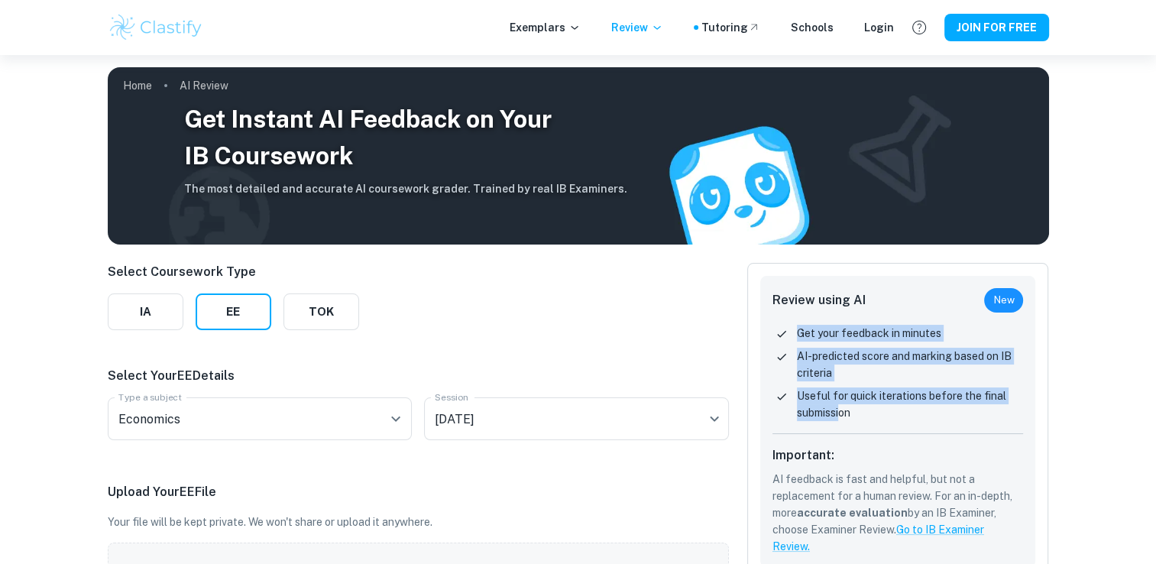
click at [843, 404] on p "Useful for quick iterations before the final submission" at bounding box center [910, 404] width 227 height 34
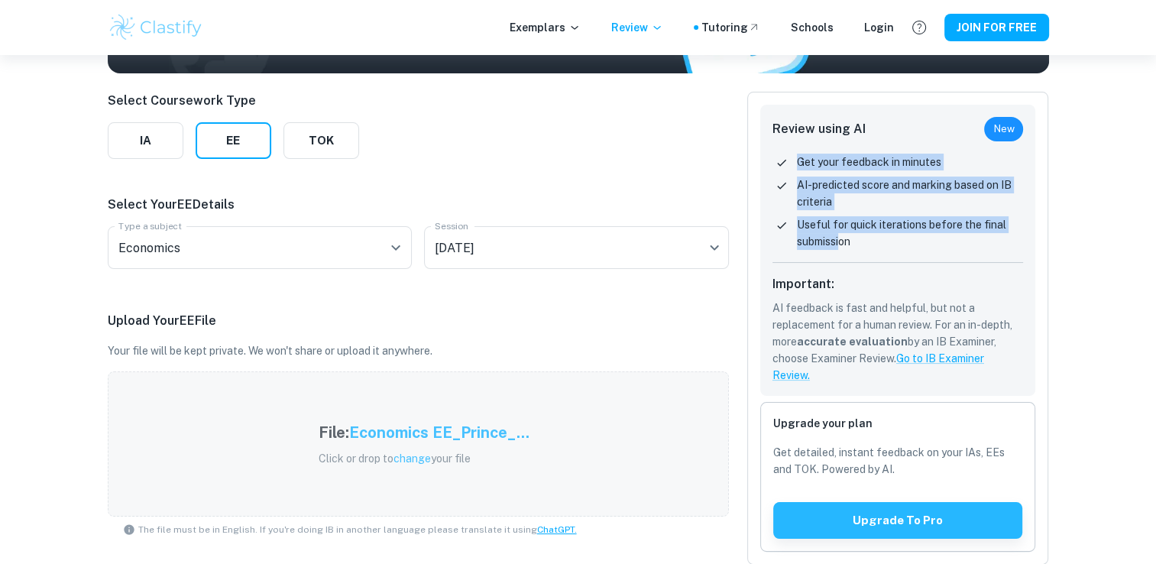
scroll to position [173, 0]
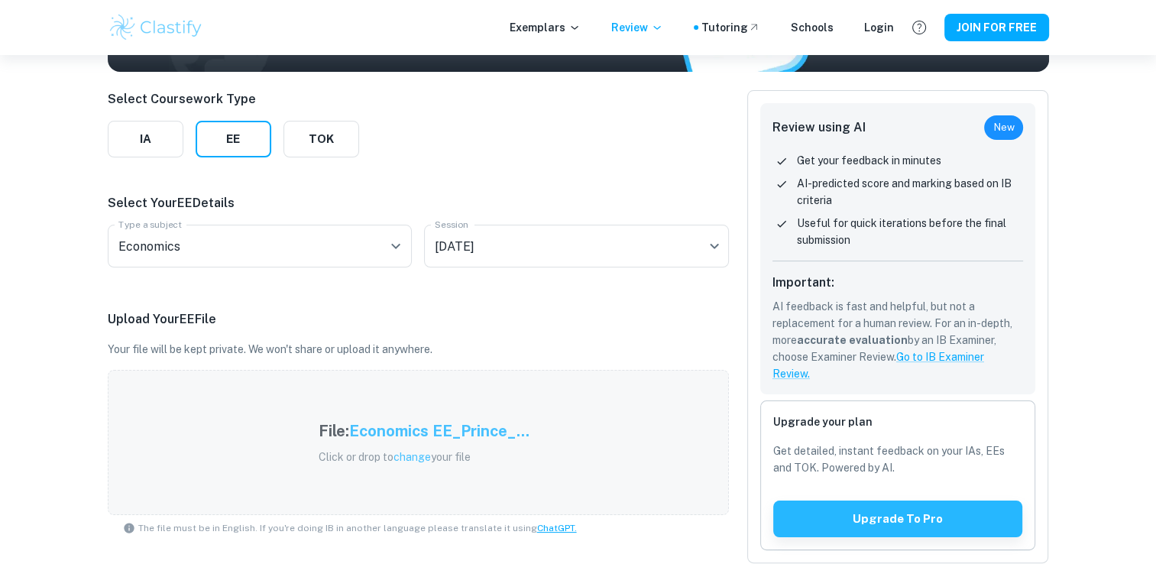
click at [830, 277] on h6 "Important:" at bounding box center [897, 283] width 251 height 18
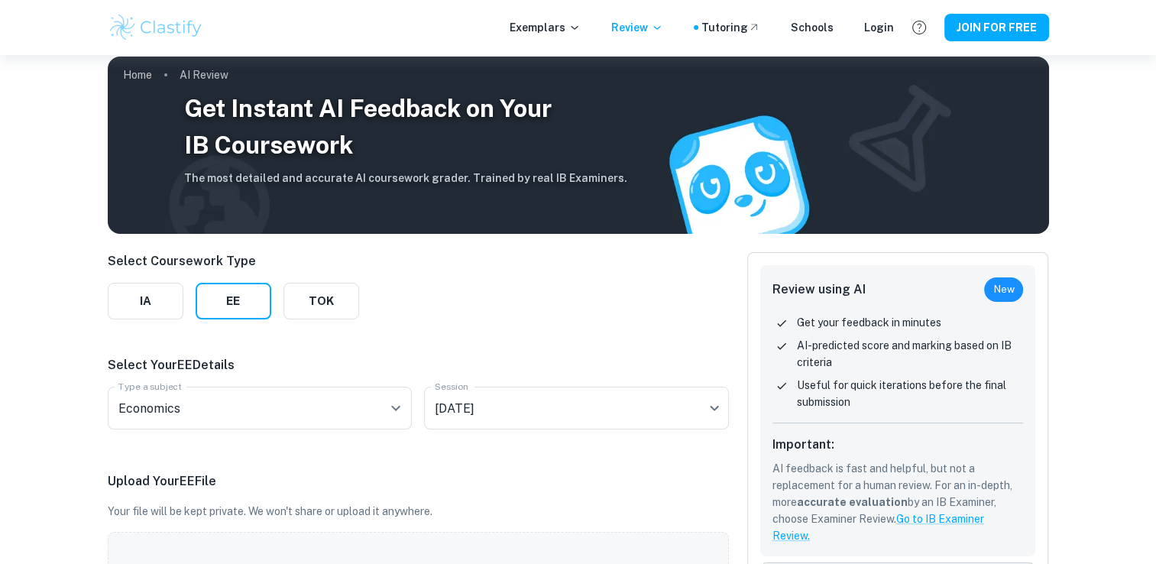
scroll to position [0, 0]
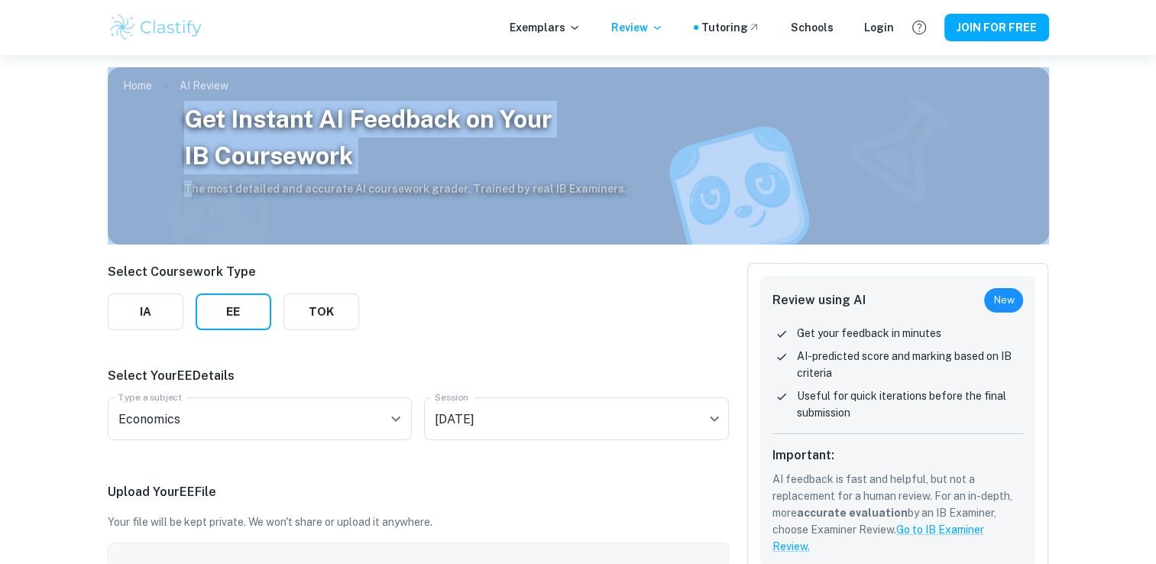
drag, startPoint x: 189, startPoint y: 180, endPoint x: 325, endPoint y: 240, distance: 149.5
click at [325, 240] on div "Get Instant AI Feedback on Your IB Coursework The most detailed and accurate AI…" at bounding box center [578, 149] width 941 height 189
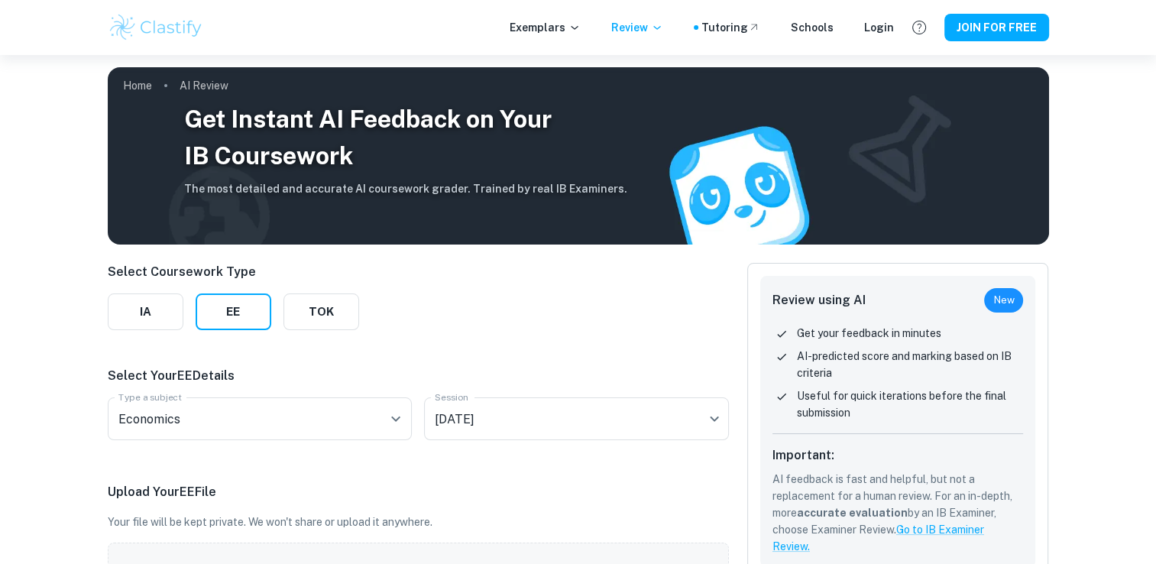
click at [487, 374] on p "Select Your EE Details" at bounding box center [418, 376] width 621 height 18
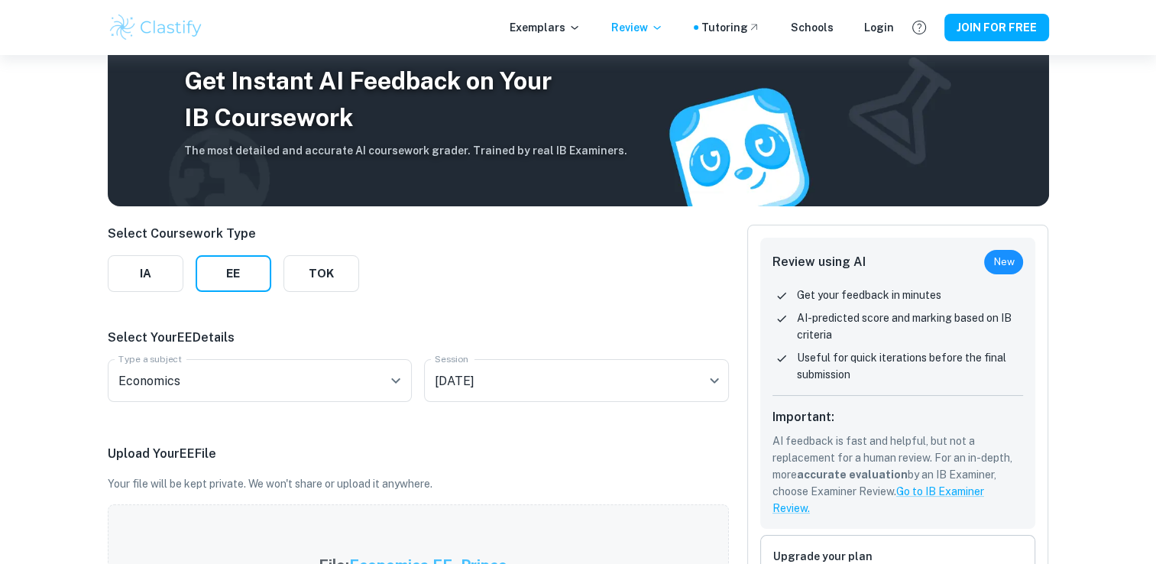
scroll to position [40, 0]
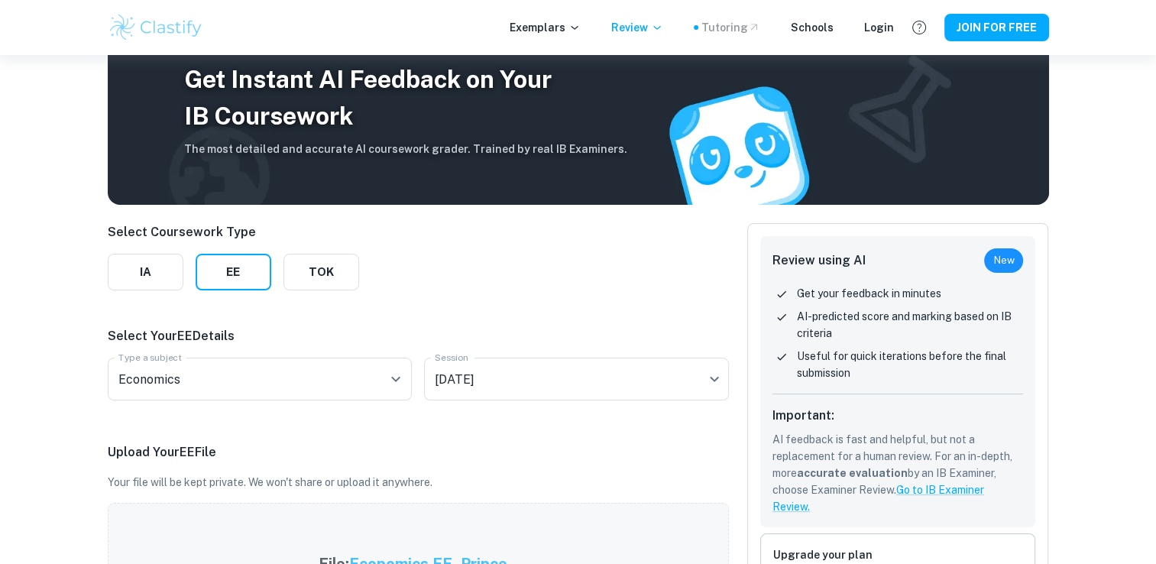
click at [749, 32] on div "Tutoring" at bounding box center [730, 27] width 59 height 17
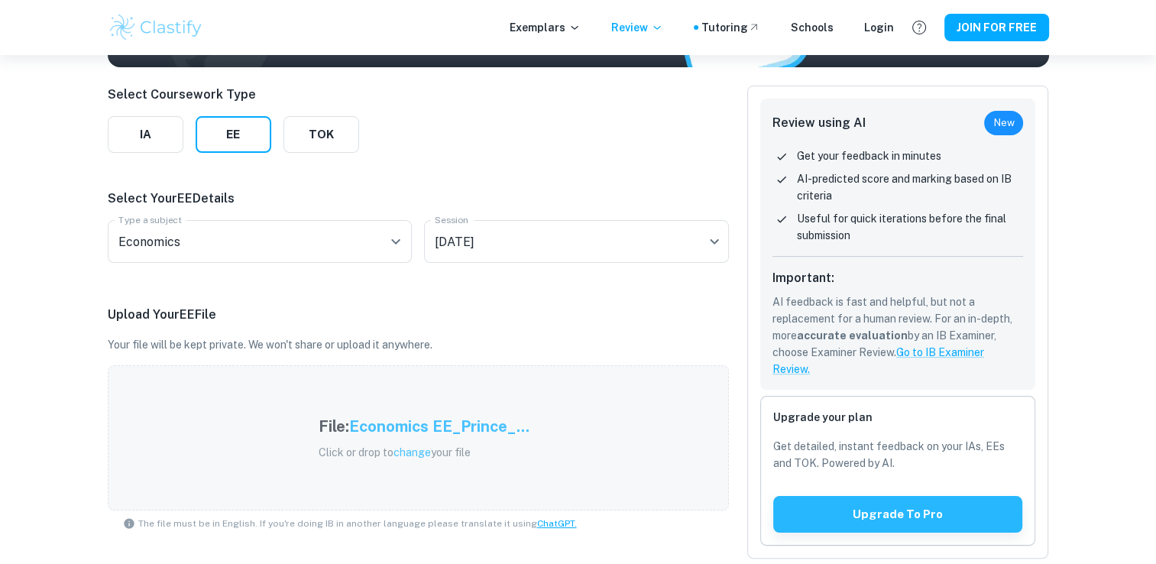
scroll to position [180, 0]
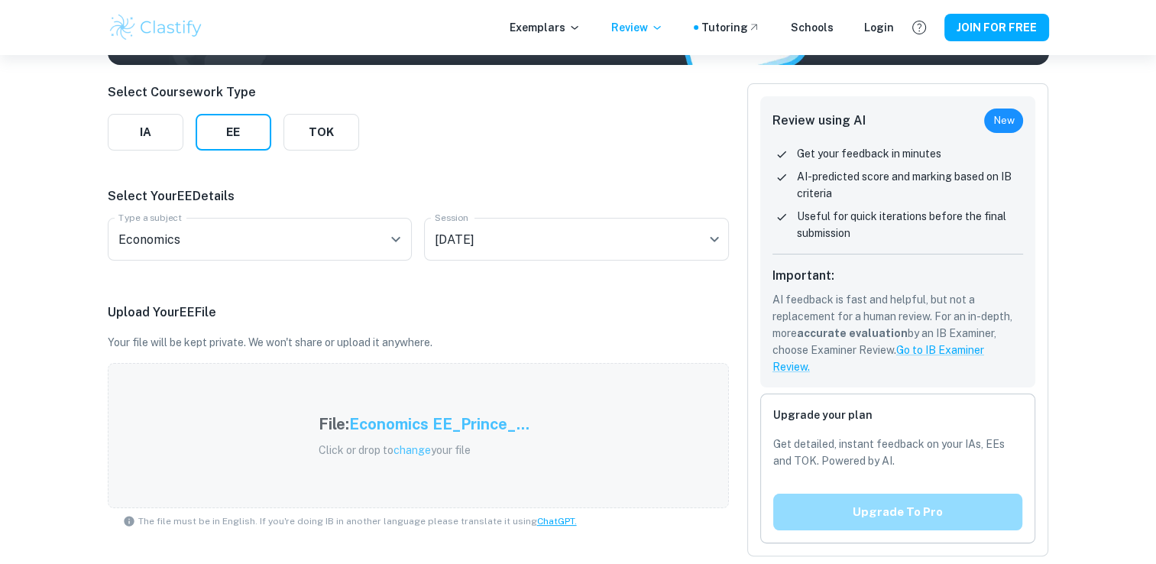
click at [879, 505] on button "Upgrade to pro" at bounding box center [898, 512] width 250 height 37
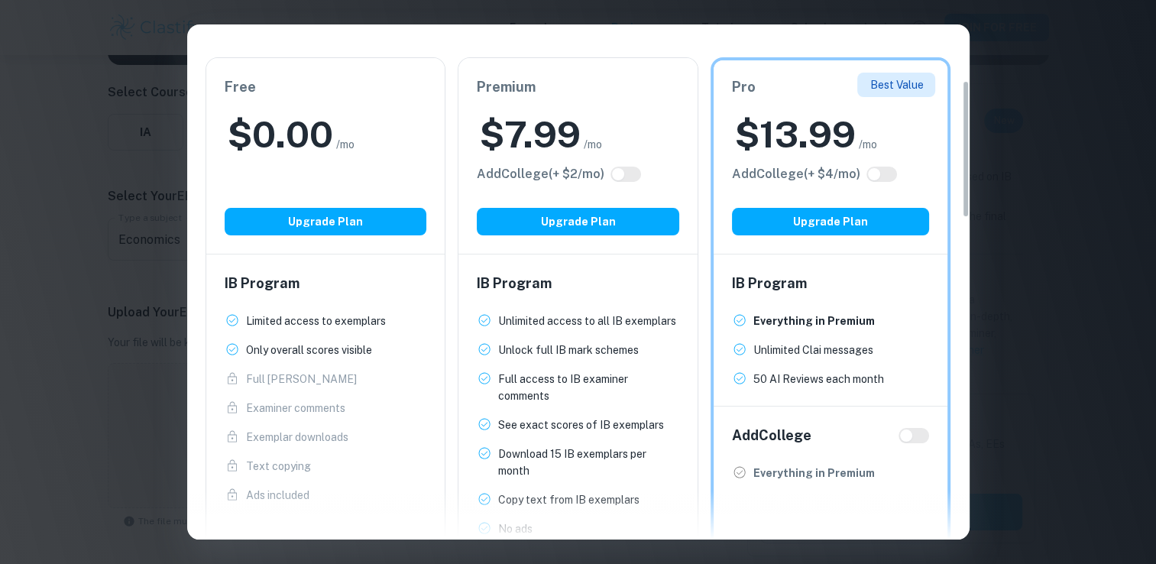
scroll to position [209, 0]
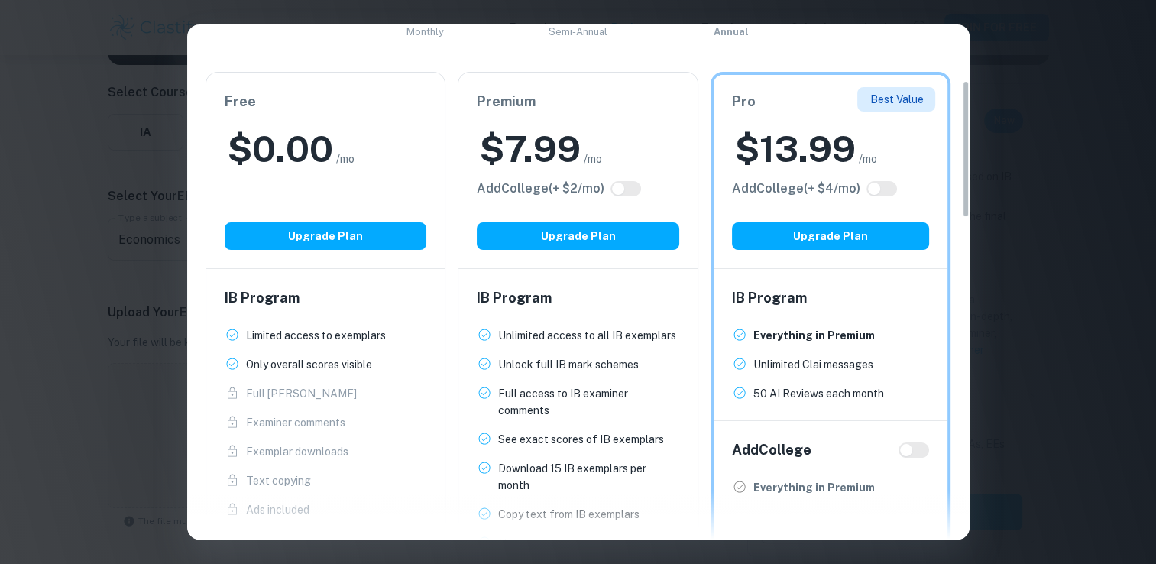
click at [634, 183] on input "checkbox" at bounding box center [618, 189] width 37 height 12
checkbox input "true"
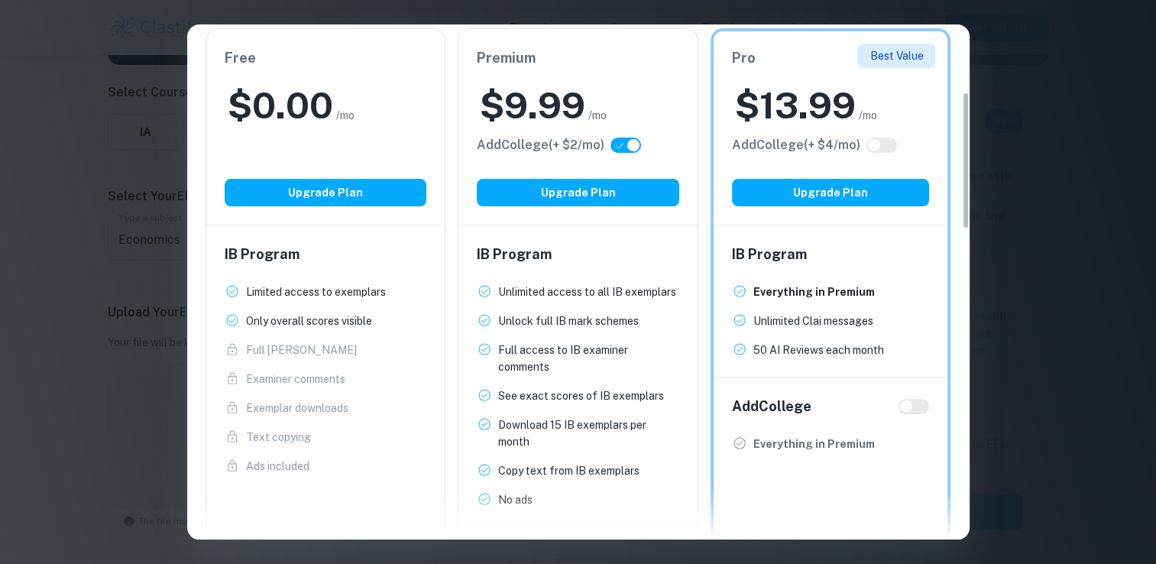
click at [561, 325] on p "Unlock full IB mark schemes" at bounding box center [568, 320] width 141 height 17
drag, startPoint x: 558, startPoint y: 379, endPoint x: 504, endPoint y: 312, distance: 86.4
click at [504, 312] on ul "Unlimited access to all IB exemplars New! Unlock full IB mark schemes New! Full…" at bounding box center [578, 395] width 202 height 225
click at [504, 312] on p "Unlock full IB mark schemes" at bounding box center [568, 320] width 141 height 17
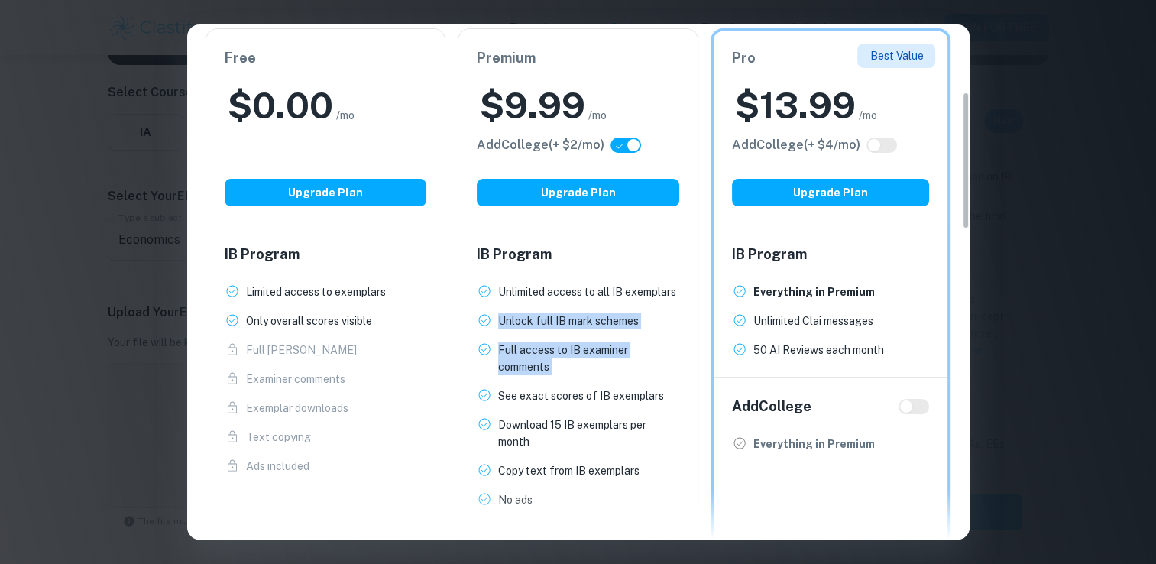
drag, startPoint x: 504, startPoint y: 312, endPoint x: 565, endPoint y: 439, distance: 140.8
click at [565, 439] on ul "Unlimited access to all IB exemplars New! Unlock full IB mark schemes New! Full…" at bounding box center [578, 395] width 202 height 225
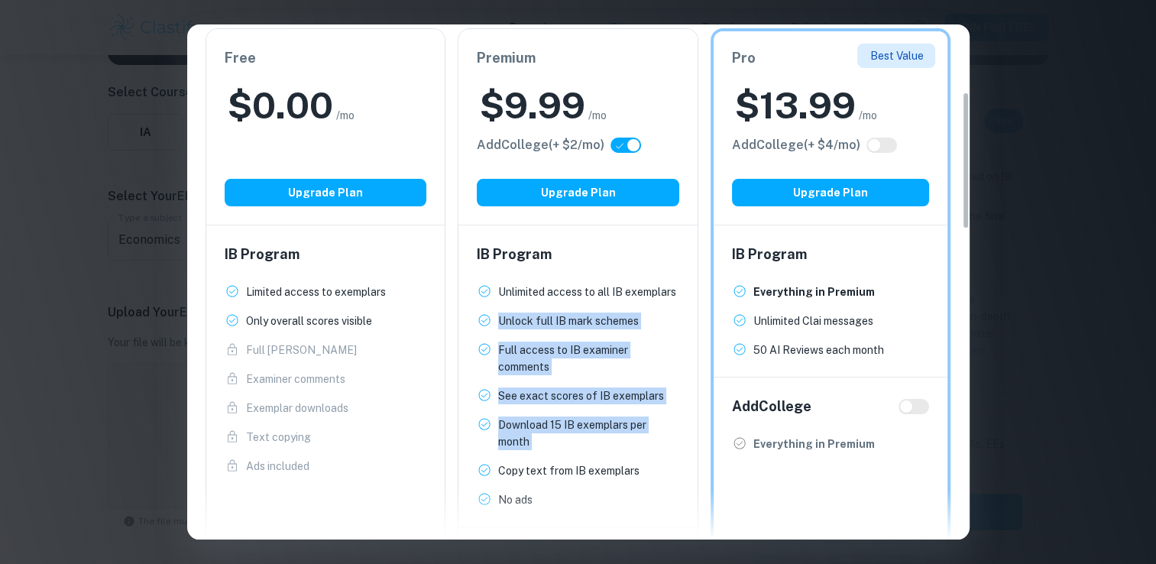
click at [565, 439] on p "Download 15 IB exemplars per month" at bounding box center [588, 433] width 181 height 34
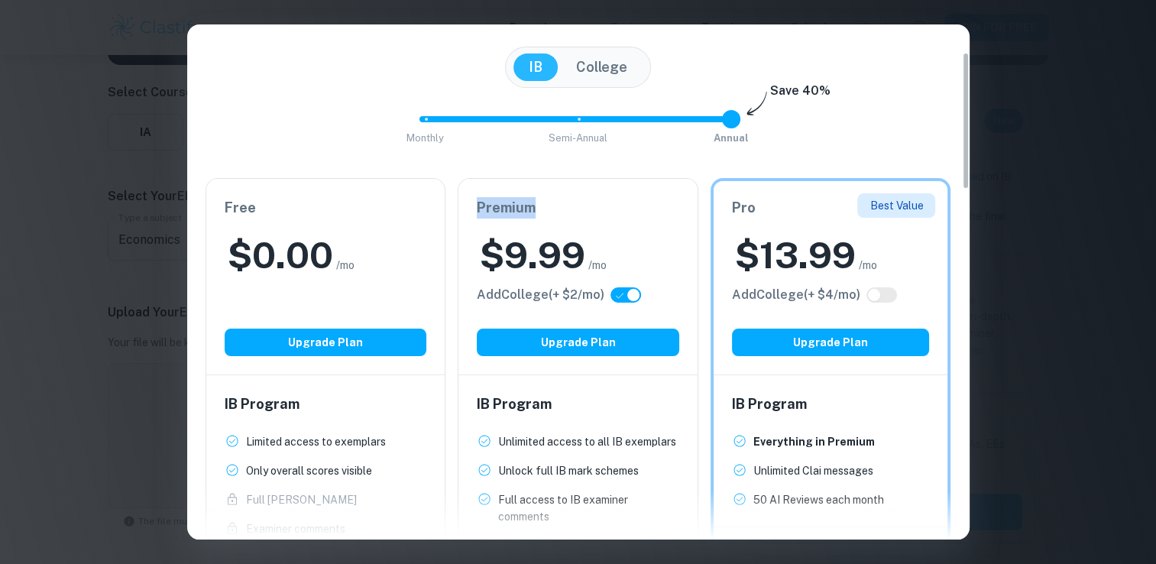
drag, startPoint x: 477, startPoint y: 212, endPoint x: 541, endPoint y: 214, distance: 64.2
click at [541, 214] on h6 "Premium" at bounding box center [578, 207] width 202 height 21
type input "0"
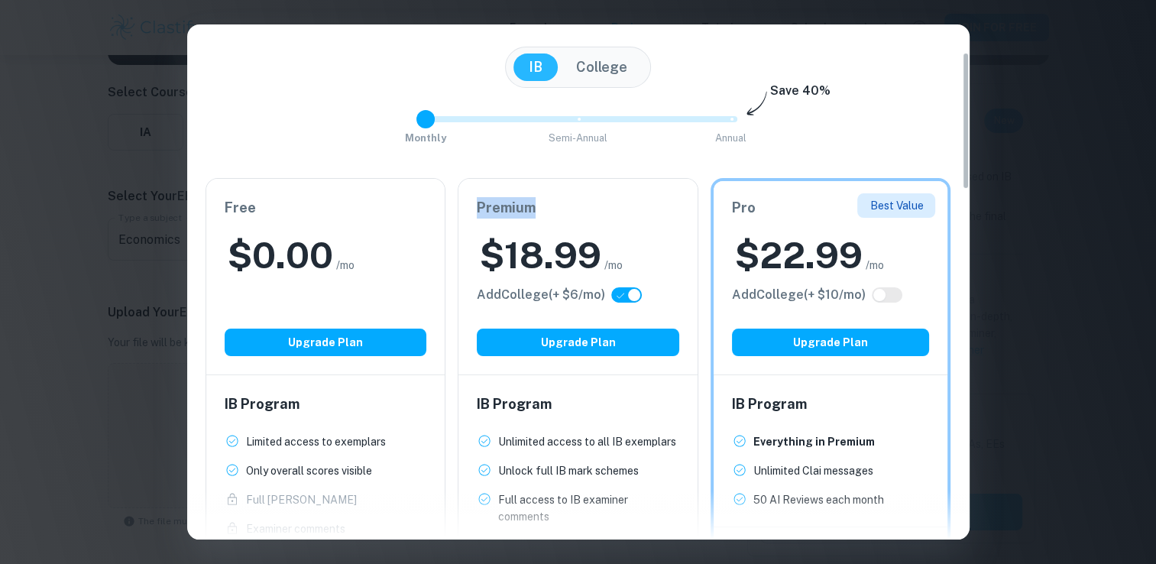
drag, startPoint x: 740, startPoint y: 121, endPoint x: 443, endPoint y: 120, distance: 297.2
click at [443, 120] on span "Monthly Semi-Annual Annual" at bounding box center [579, 119] width 306 height 26
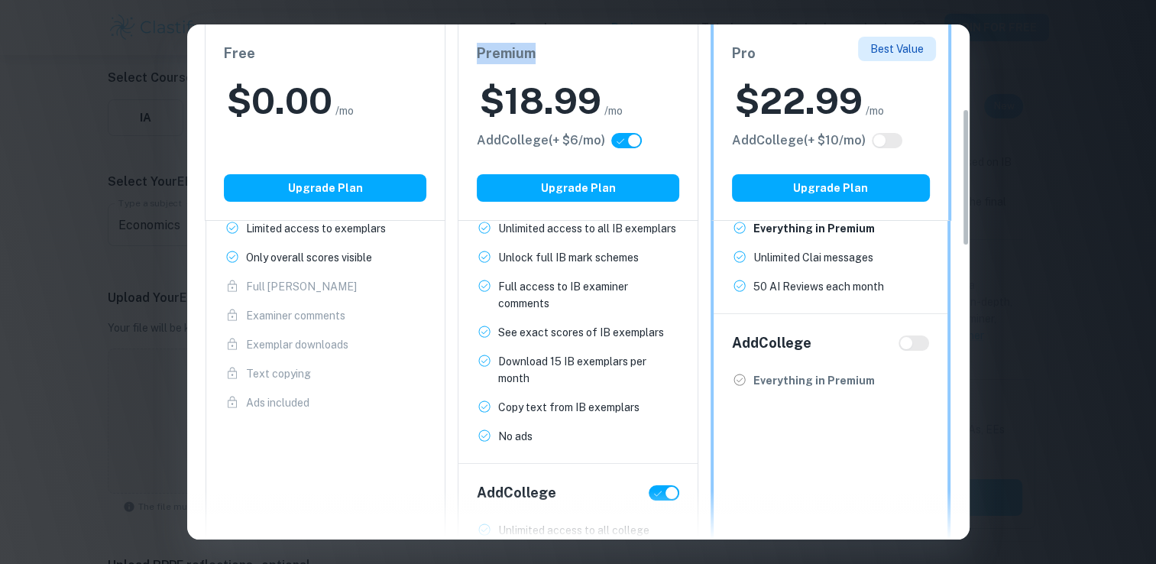
scroll to position [315, 0]
drag, startPoint x: 490, startPoint y: 283, endPoint x: 559, endPoint y: 309, distance: 73.5
click at [559, 309] on li "Full access to IB examiner comments" at bounding box center [578, 296] width 202 height 34
click at [559, 309] on p "Full access to IB examiner comments" at bounding box center [588, 296] width 181 height 34
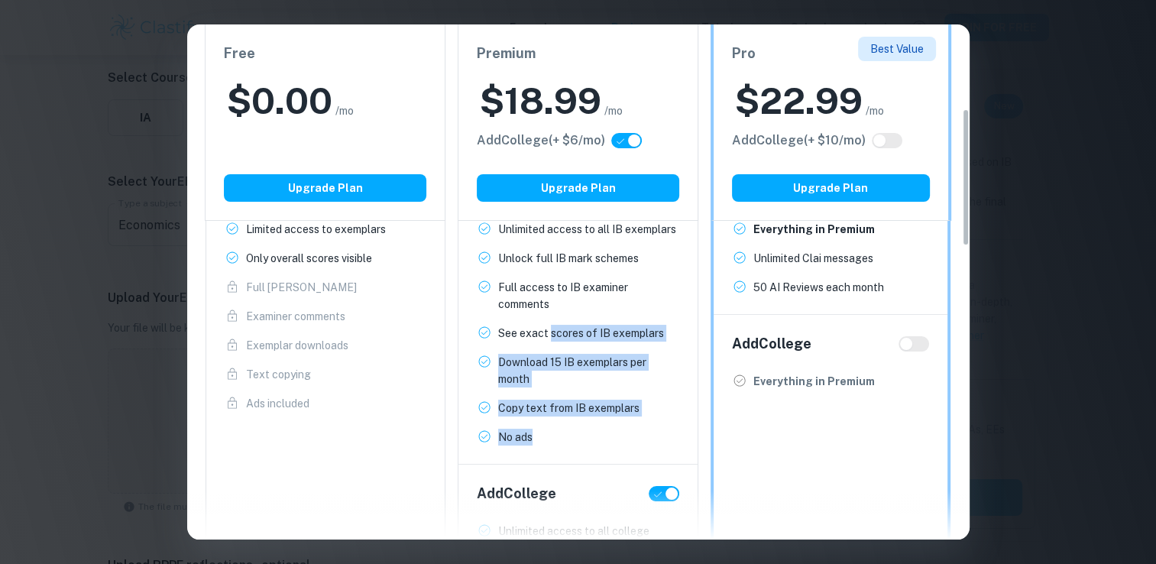
drag, startPoint x: 550, startPoint y: 334, endPoint x: 626, endPoint y: 427, distance: 120.5
click at [626, 427] on ul "Unlimited access to all IB exemplars New! Unlock full IB mark schemes New! Full…" at bounding box center [578, 333] width 202 height 225
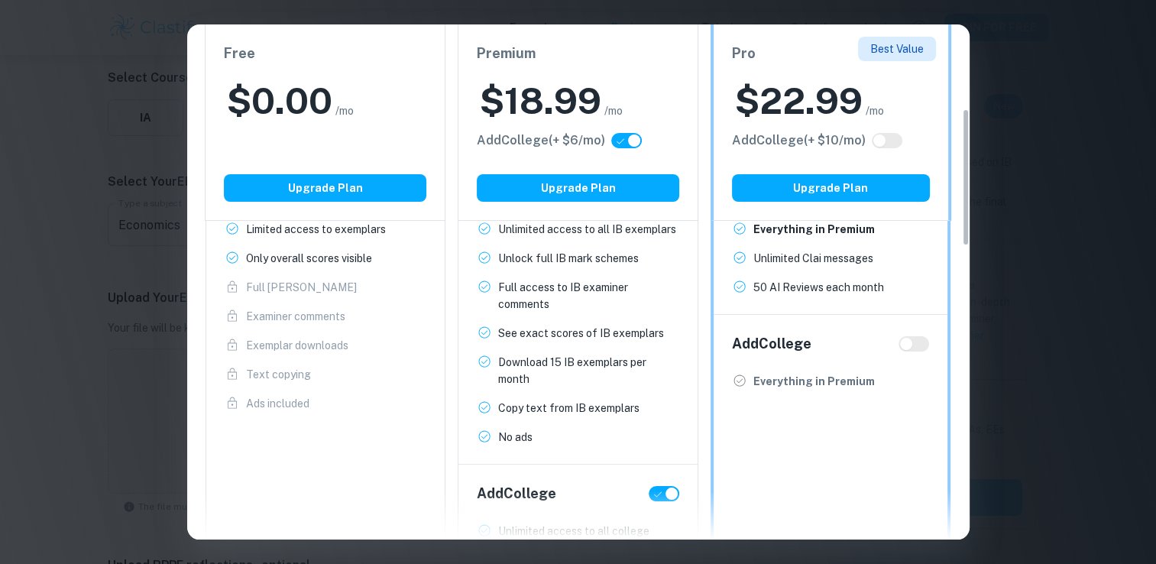
click at [769, 350] on h6 "Add College" at bounding box center [771, 343] width 79 height 21
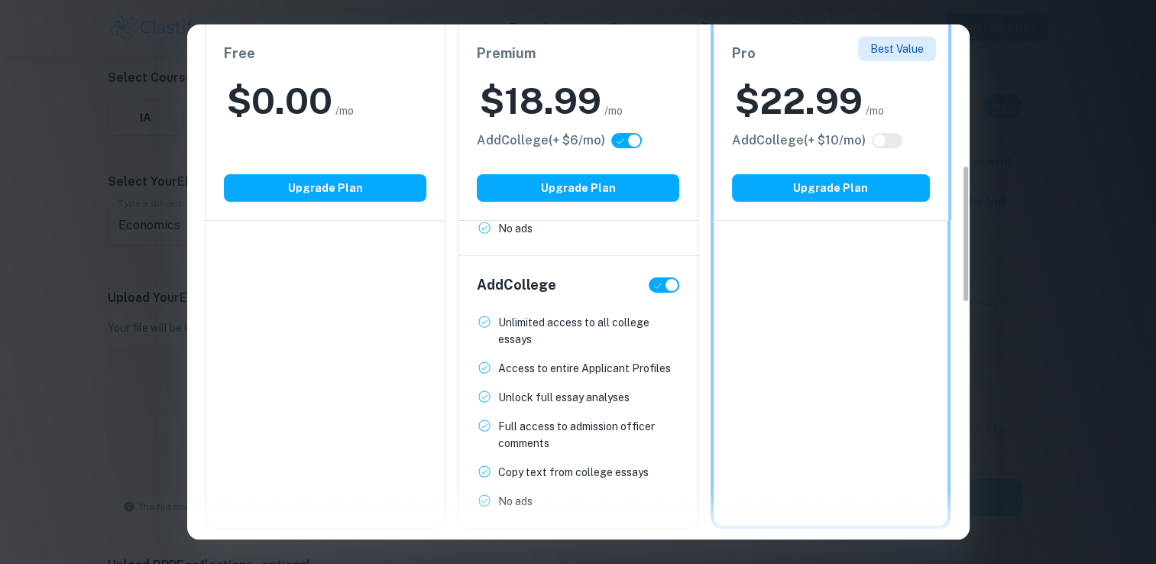
scroll to position [528, 0]
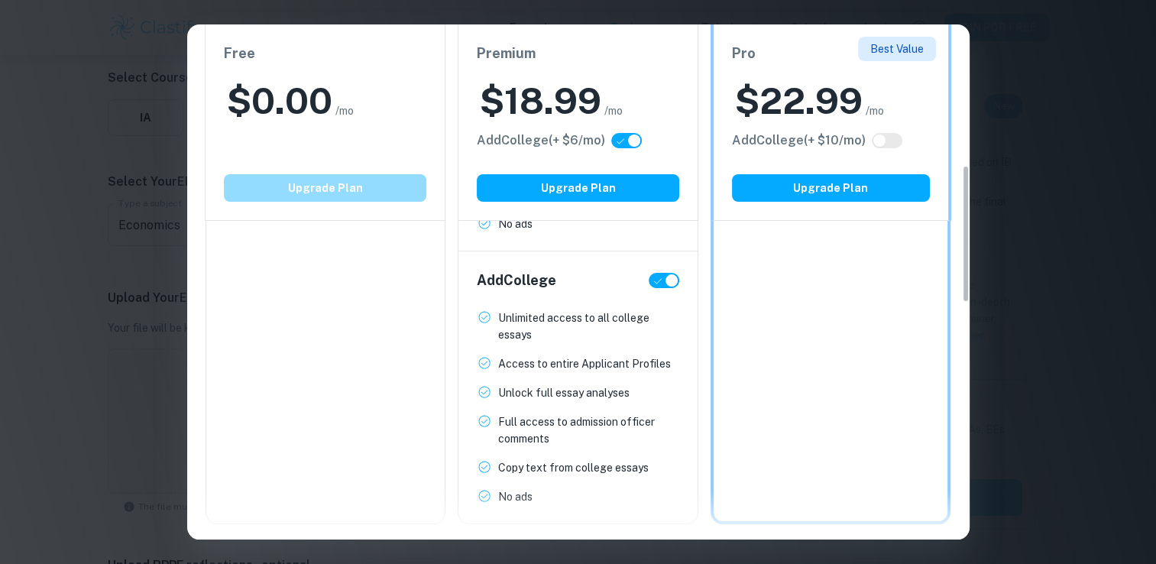
click at [351, 183] on button "Upgrade Plan" at bounding box center [325, 188] width 202 height 28
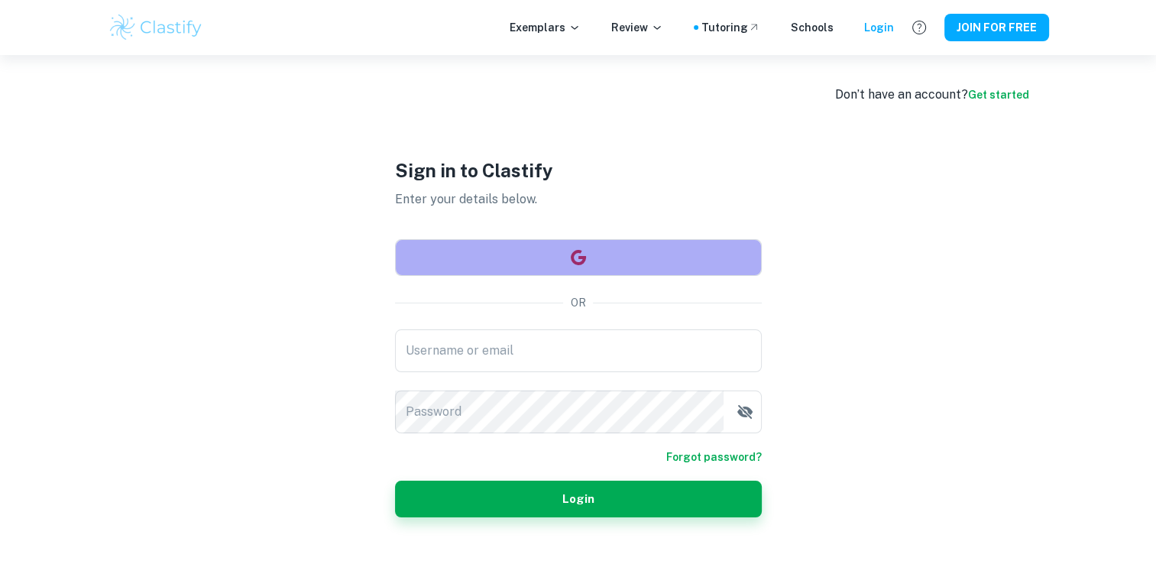
click at [552, 267] on button "button" at bounding box center [578, 257] width 367 height 37
